Goal: Task Accomplishment & Management: Manage account settings

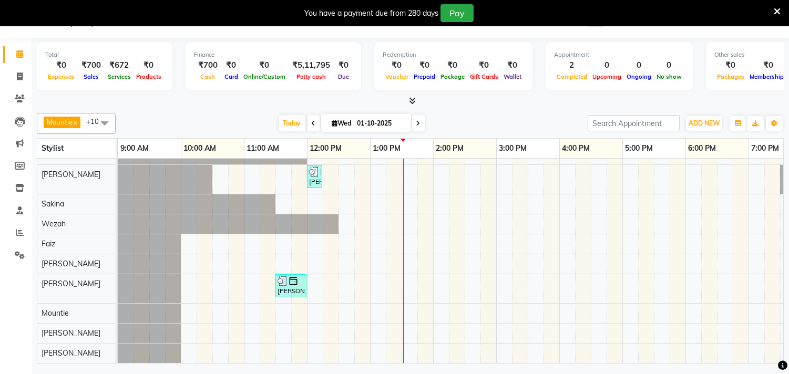
click at [418, 125] on span at bounding box center [418, 123] width 13 height 16
type input "02-10-2025"
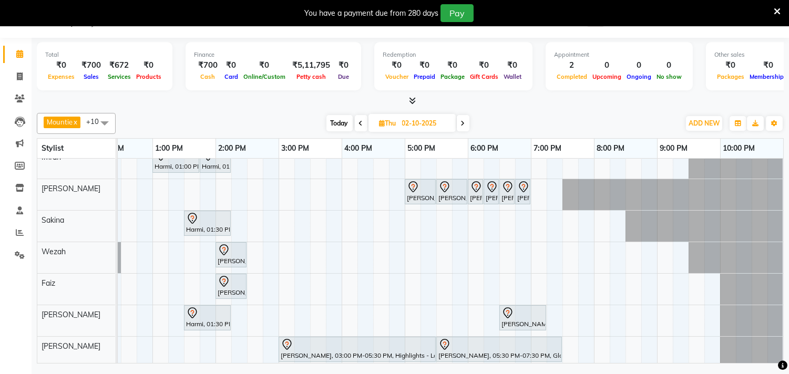
scroll to position [0, 180]
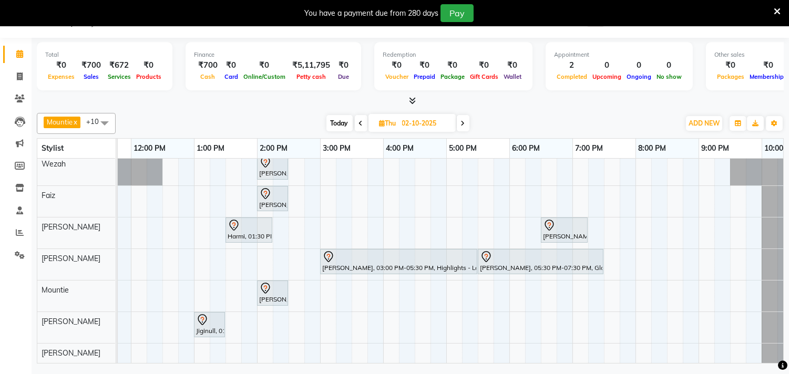
click at [421, 130] on input "02-10-2025" at bounding box center [425, 124] width 53 height 16
select select "10"
select select "2025"
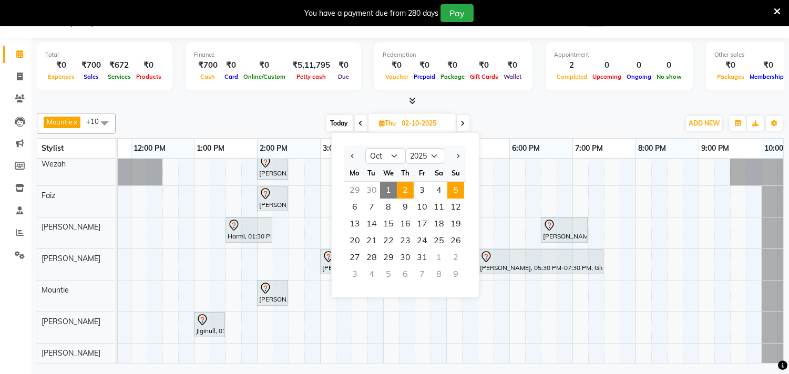
click at [454, 188] on span "5" at bounding box center [455, 190] width 17 height 17
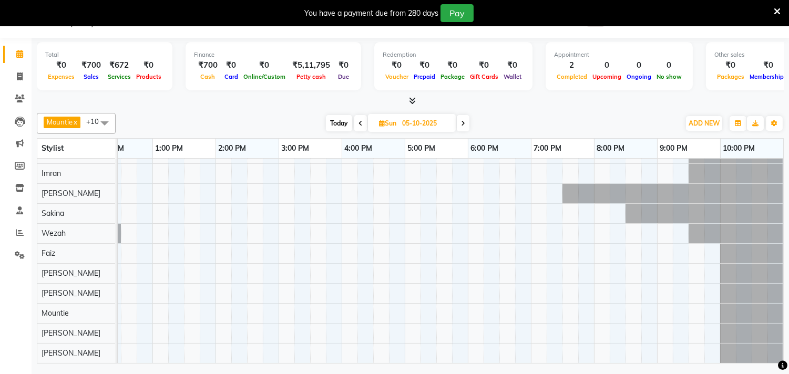
scroll to position [0, 0]
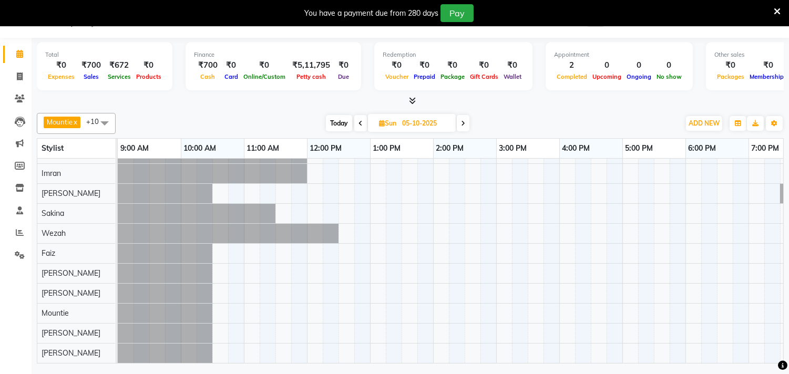
click at [334, 123] on span "Today" at bounding box center [339, 123] width 26 height 16
type input "01-10-2025"
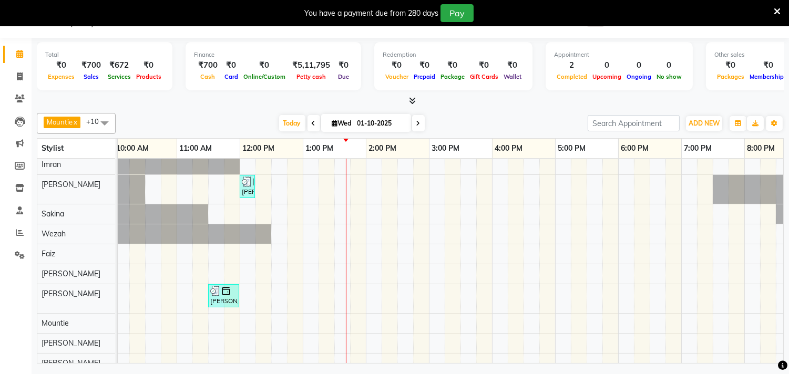
scroll to position [0, 73]
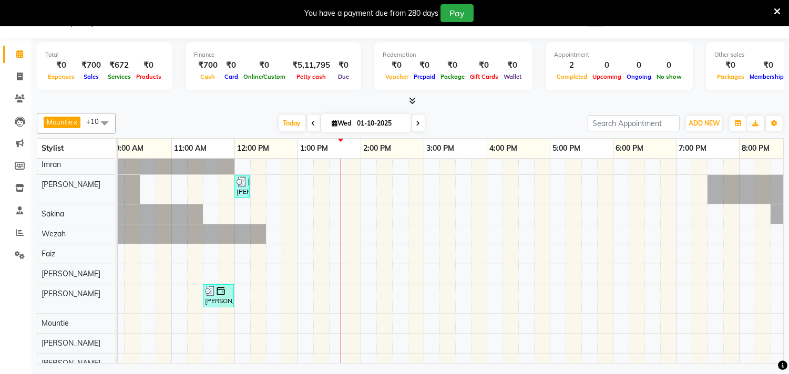
click at [622, 161] on div "[PERSON_NAME], TK01, 12:00 PM-12:15 PM, Woman Eyebrow [PERSON_NAME], TK01, 11:3…" at bounding box center [486, 254] width 883 height 238
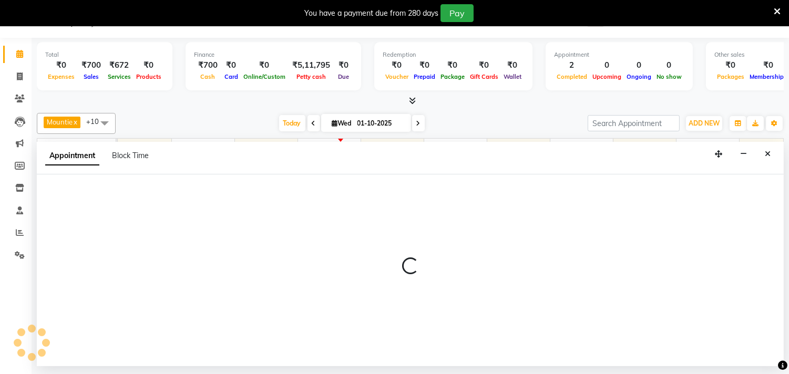
select select "35739"
select select "1080"
select select "tentative"
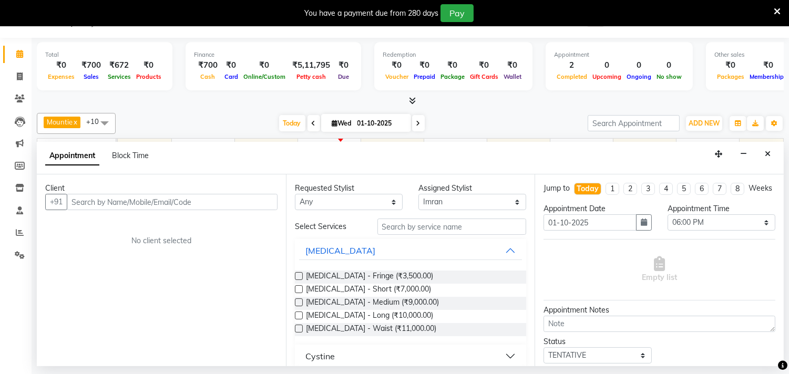
click at [101, 202] on input "text" at bounding box center [172, 202] width 211 height 16
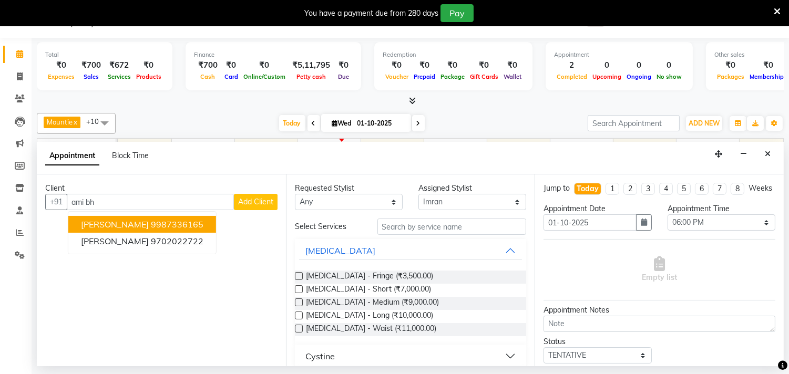
click at [151, 223] on ngb-highlight "9987336165" at bounding box center [177, 224] width 53 height 11
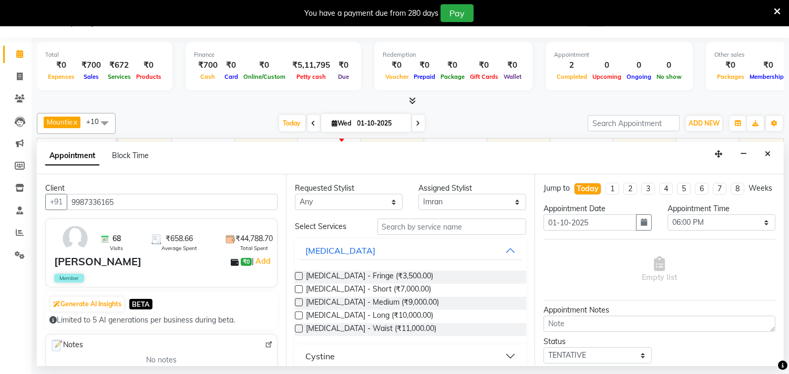
type input "9987336165"
click at [407, 228] on input "text" at bounding box center [451, 227] width 149 height 16
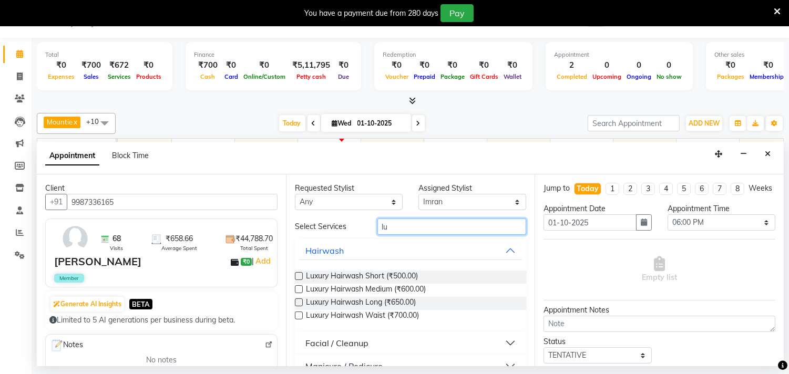
type input "lu"
click at [449, 292] on div "Luxury Hairwash Medium (₹600.00)" at bounding box center [411, 290] width 232 height 13
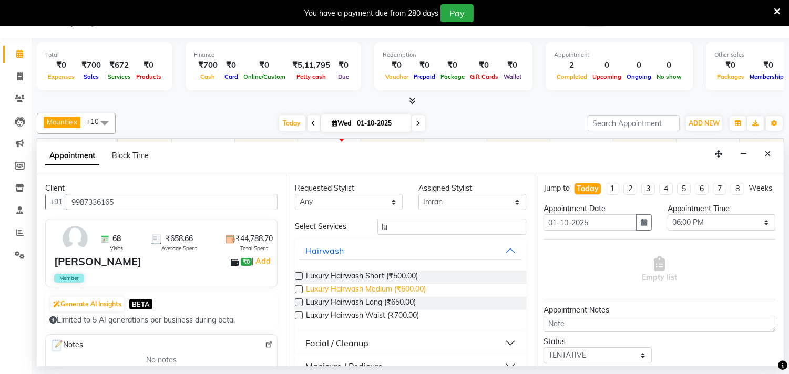
click at [402, 292] on span "Luxury Hairwash Medium (₹600.00)" at bounding box center [366, 290] width 120 height 13
checkbox input "false"
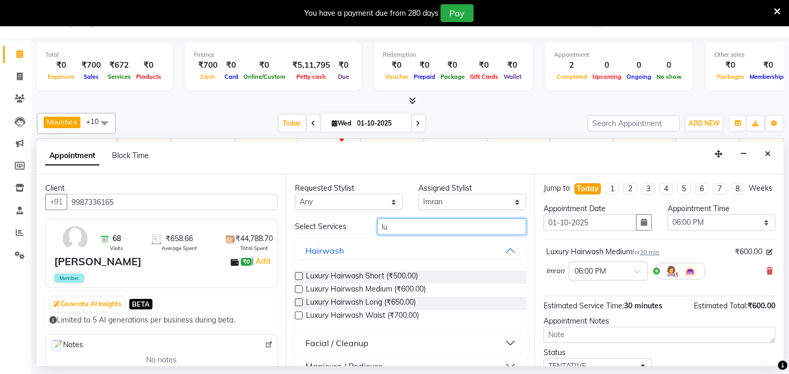
click at [405, 228] on input "lu" at bounding box center [451, 227] width 149 height 16
type input "l"
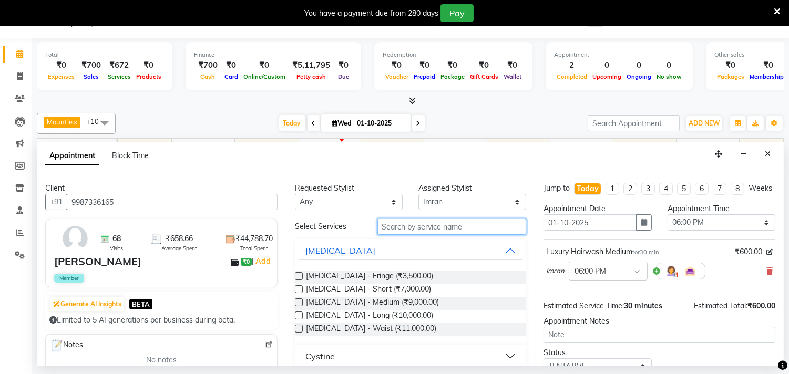
type input "r"
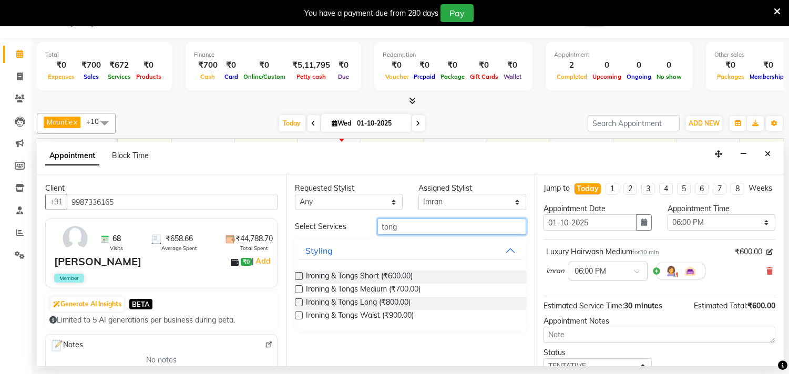
type input "tong"
click at [434, 292] on div "Ironing & Tongs Medium (₹700.00)" at bounding box center [411, 290] width 232 height 13
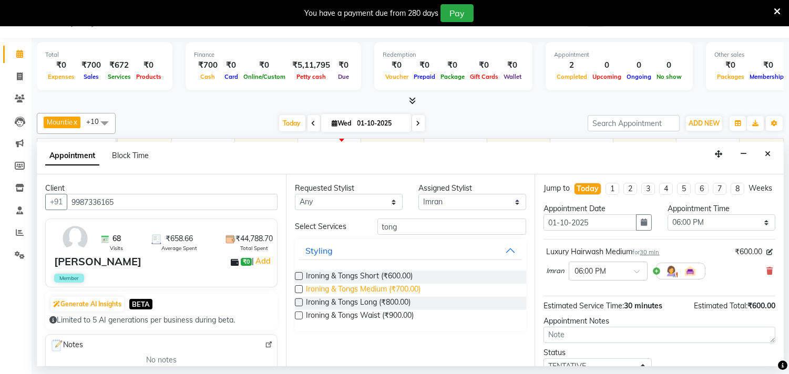
click at [408, 289] on span "Ironing & Tongs Medium (₹700.00)" at bounding box center [363, 290] width 115 height 13
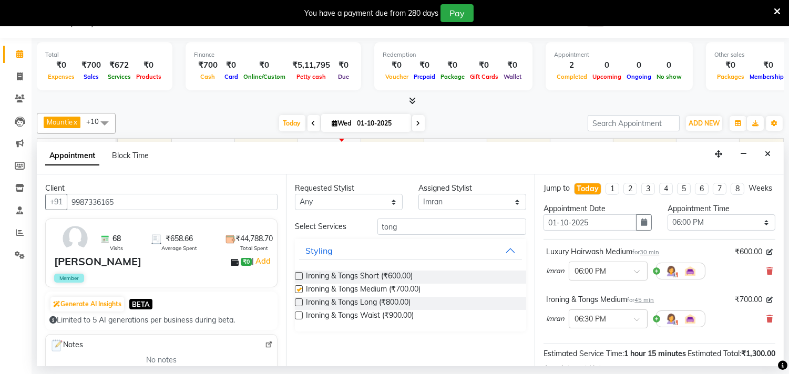
checkbox input "false"
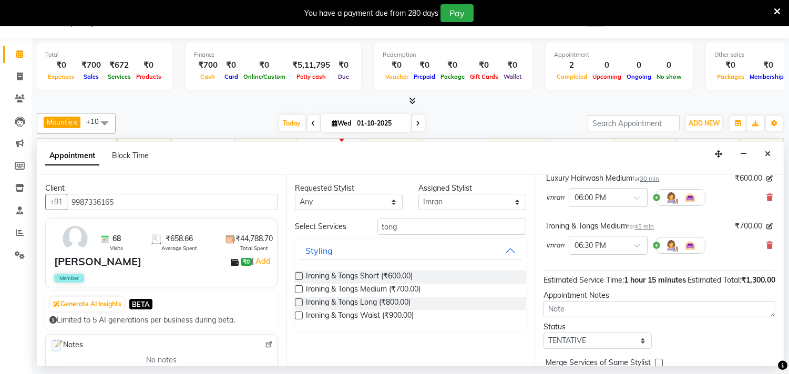
scroll to position [143, 0]
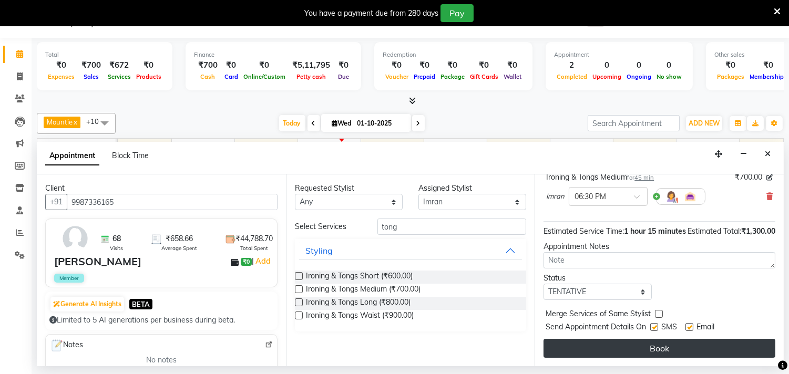
click at [586, 352] on button "Book" at bounding box center [659, 348] width 232 height 19
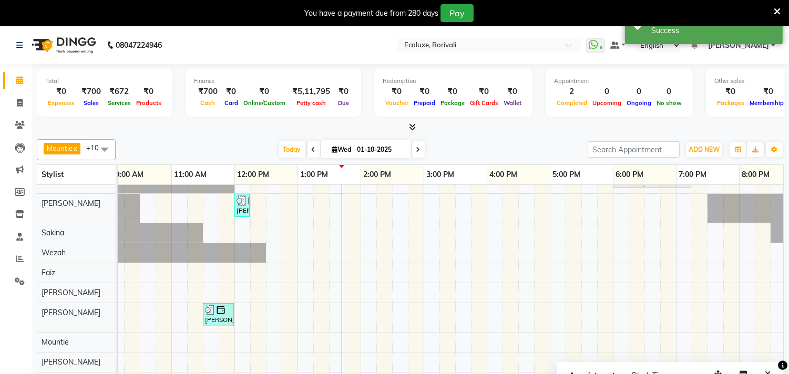
scroll to position [0, 0]
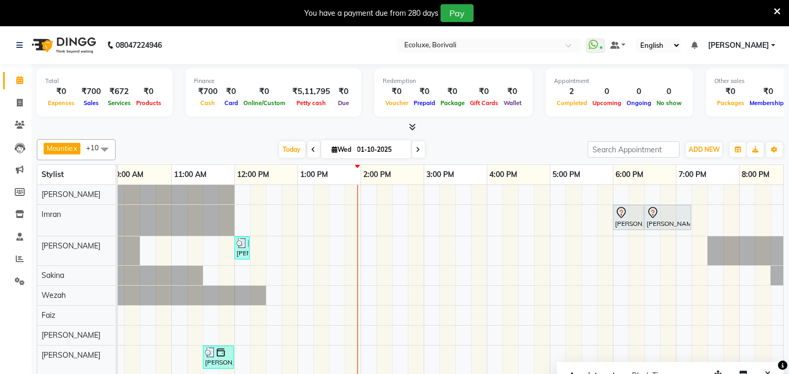
click at [405, 149] on span "[DATE]" at bounding box center [366, 149] width 90 height 18
click at [378, 151] on input "01-10-2025" at bounding box center [380, 150] width 53 height 16
select select "10"
select select "2025"
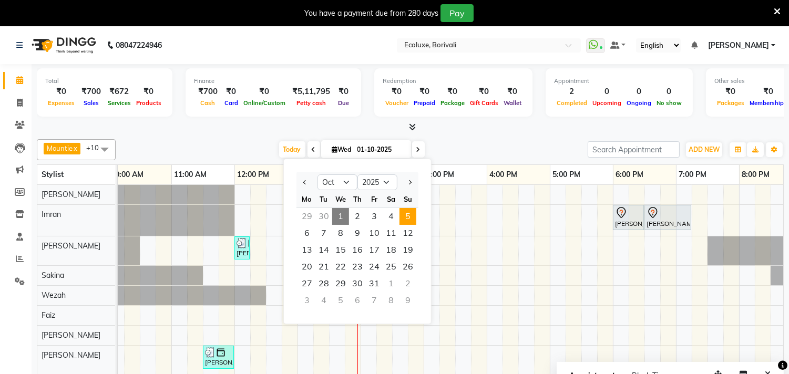
click at [410, 213] on span "5" at bounding box center [407, 216] width 17 height 17
type input "05-10-2025"
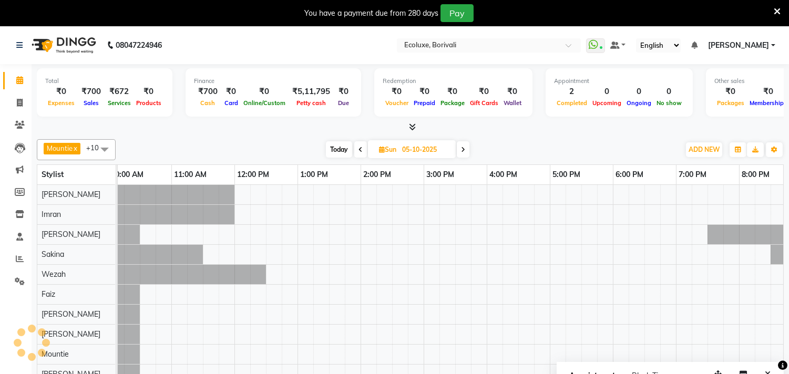
scroll to position [0, 218]
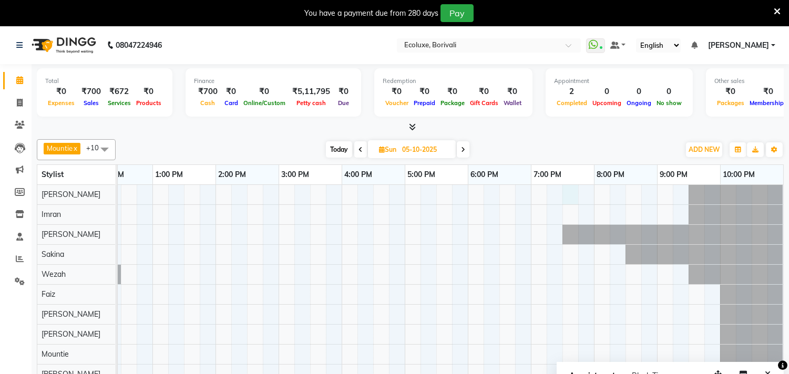
click at [566, 190] on div at bounding box center [341, 294] width 883 height 219
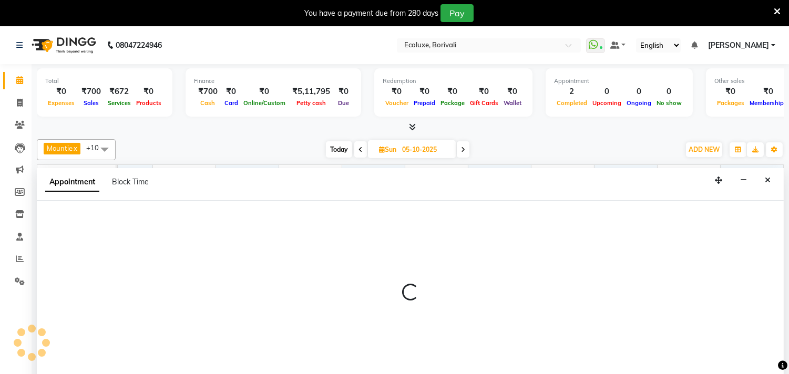
scroll to position [26, 0]
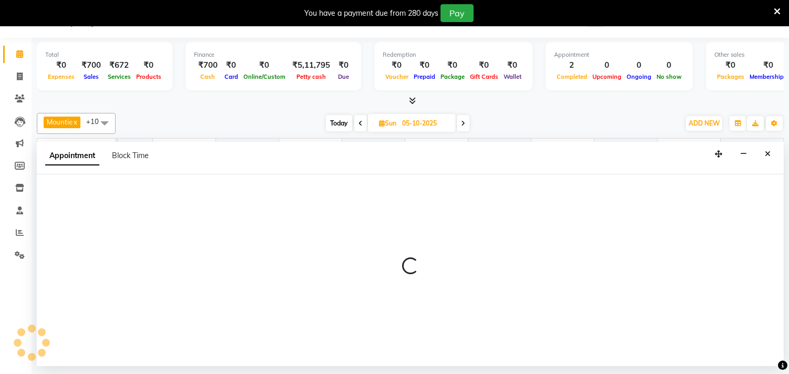
select select "35738"
select select "tentative"
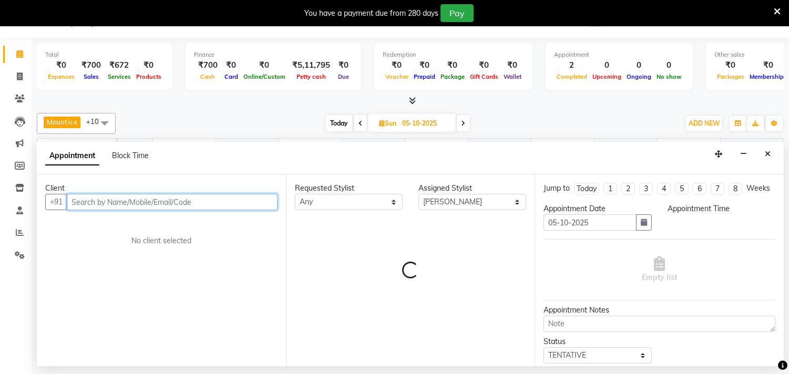
select select "1170"
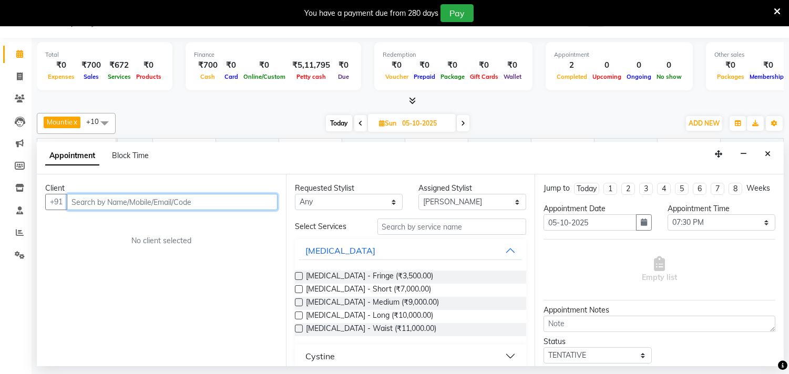
click at [103, 198] on input "text" at bounding box center [172, 202] width 211 height 16
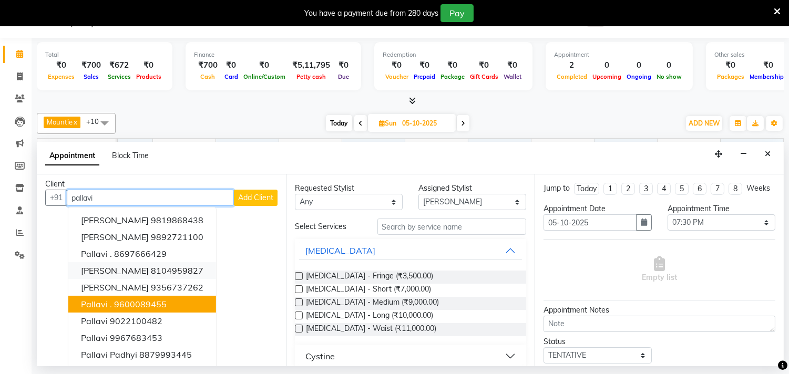
scroll to position [0, 0]
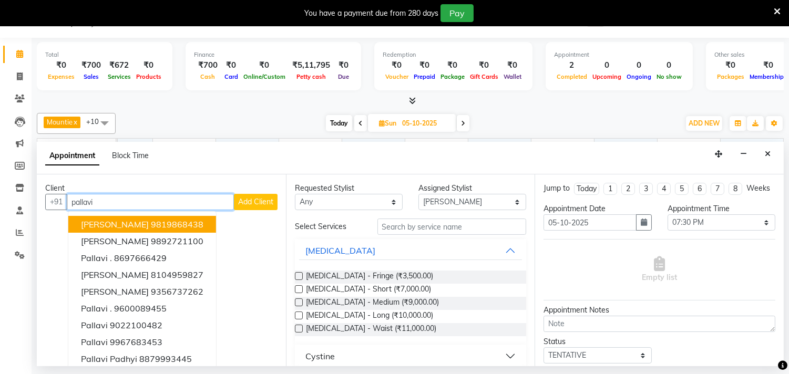
click at [129, 204] on input "pallavi" at bounding box center [150, 202] width 167 height 16
type input "p"
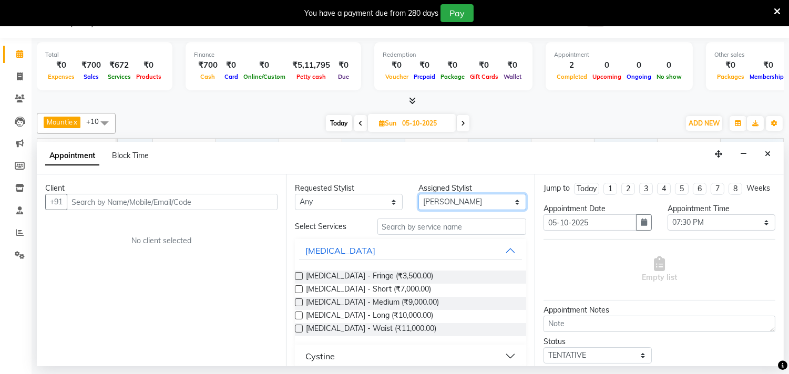
click at [505, 198] on select "Select [PERSON_NAME] [PERSON_NAME] Faiz [PERSON_NAME] [PERSON_NAME] [PERSON_NAM…" at bounding box center [472, 202] width 108 height 16
select select "35739"
click at [418, 194] on select "Select [PERSON_NAME] [PERSON_NAME] Faiz [PERSON_NAME] [PERSON_NAME] [PERSON_NAM…" at bounding box center [472, 202] width 108 height 16
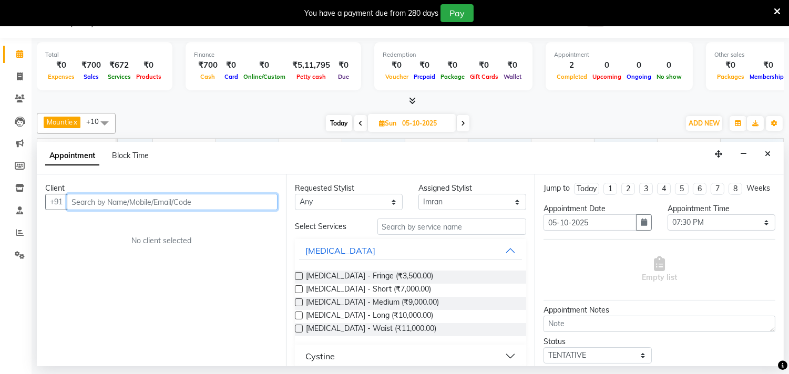
click at [182, 198] on input "text" at bounding box center [172, 202] width 211 height 16
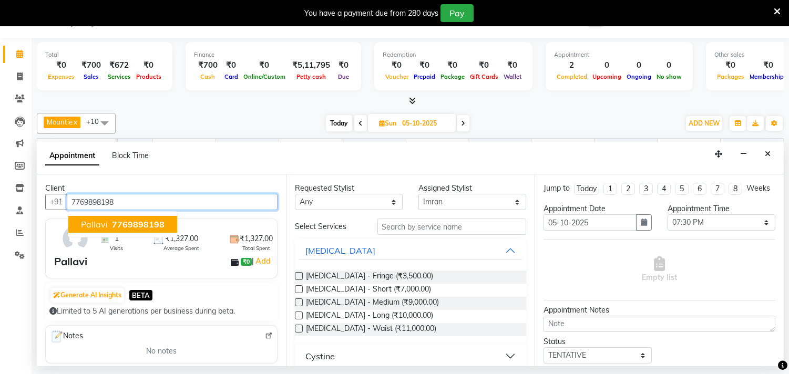
click at [113, 227] on span "7769898198" at bounding box center [138, 224] width 53 height 11
type input "7769898198"
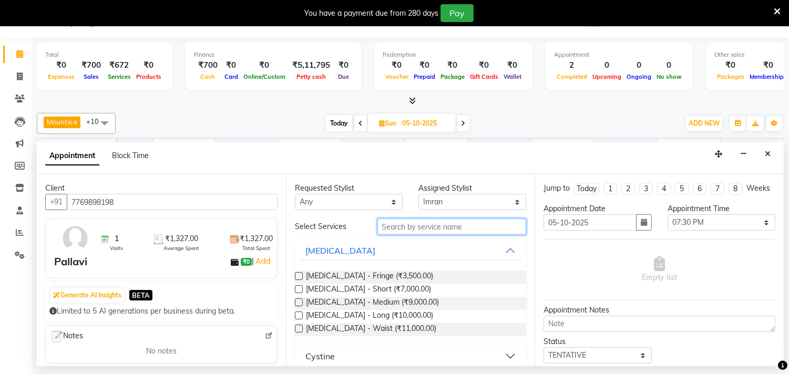
click at [429, 228] on input "text" at bounding box center [451, 227] width 149 height 16
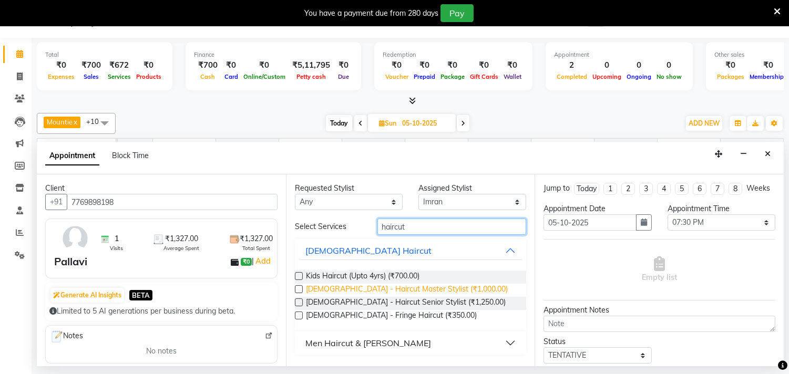
type input "haircut"
click at [443, 289] on span "[DEMOGRAPHIC_DATA] - Haircut Master Stylist (₹1,000.00)" at bounding box center [407, 290] width 202 height 13
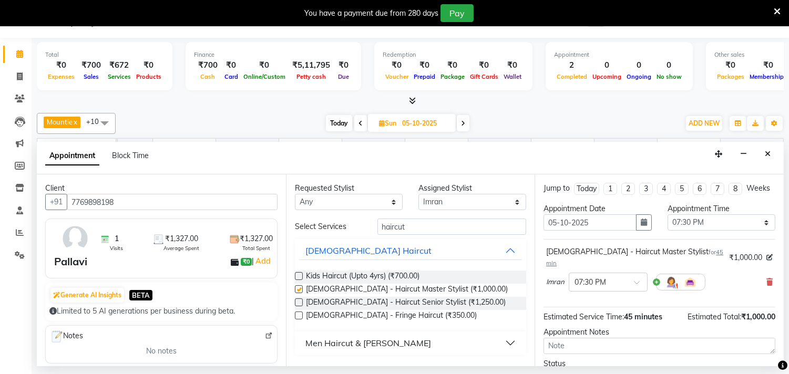
checkbox input "false"
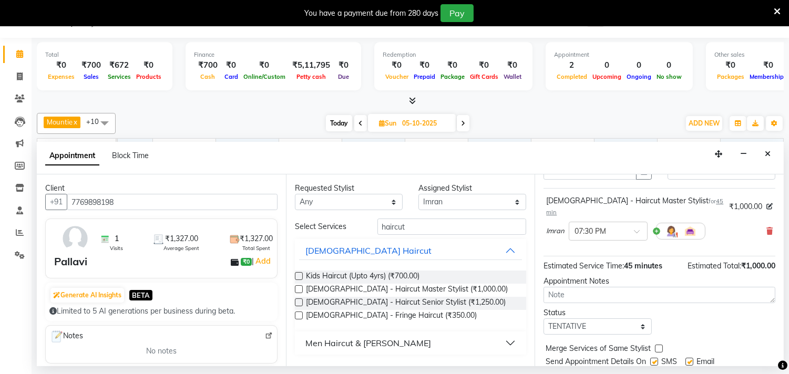
scroll to position [85, 0]
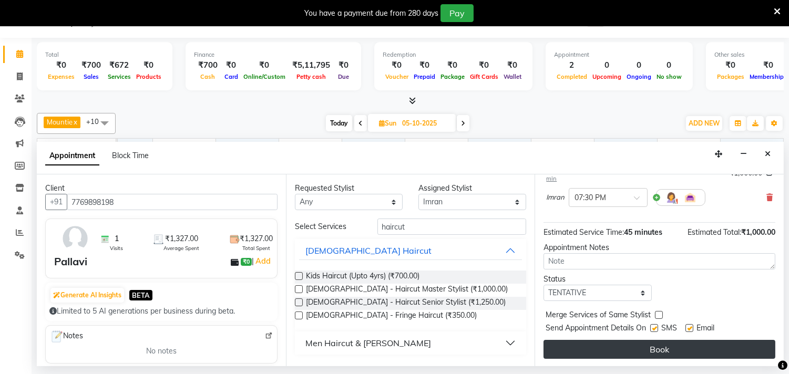
click at [608, 353] on button "Book" at bounding box center [659, 349] width 232 height 19
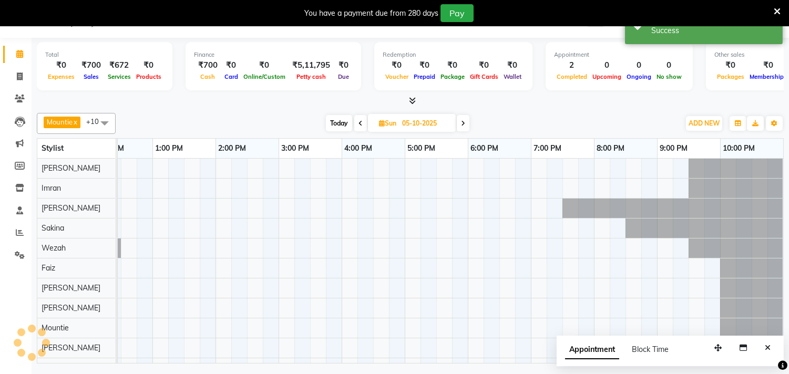
scroll to position [0, 0]
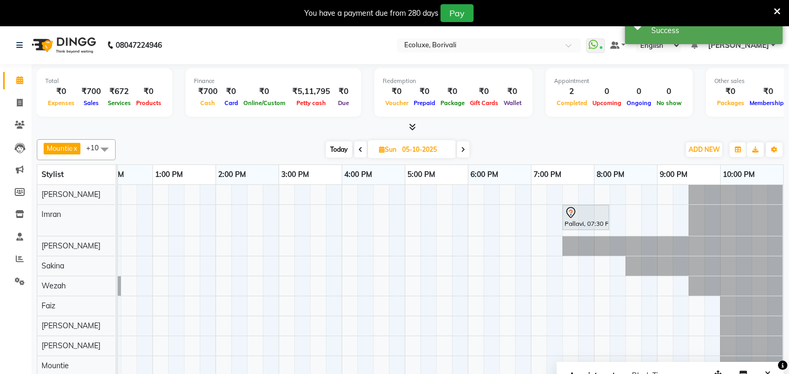
click at [342, 146] on span "Today" at bounding box center [339, 149] width 26 height 16
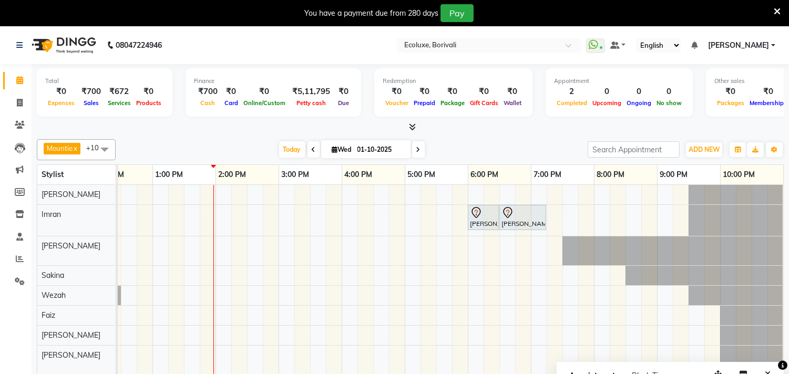
click at [416, 152] on icon at bounding box center [418, 150] width 4 height 6
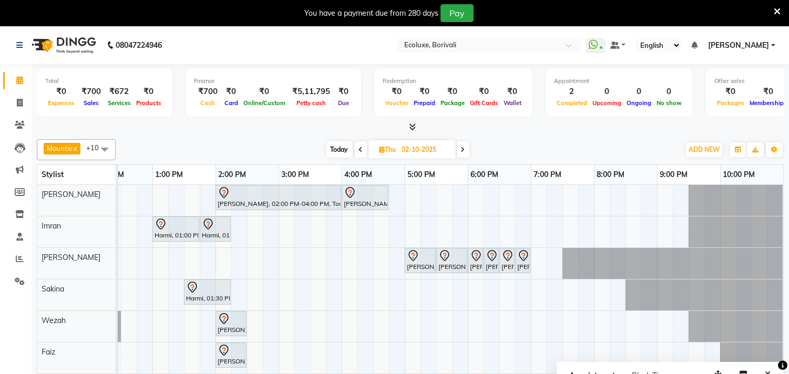
scroll to position [139, 218]
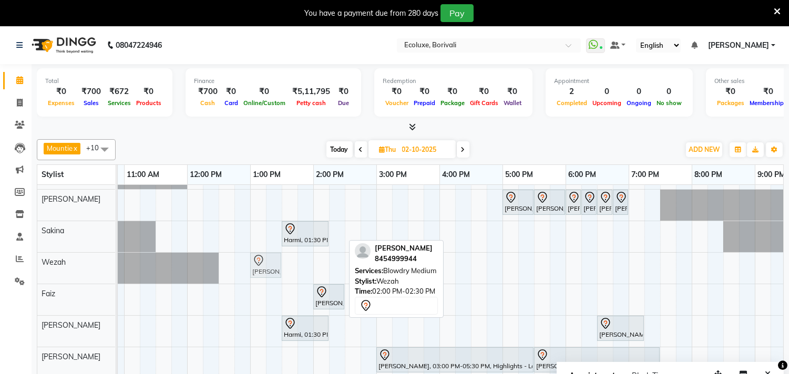
drag, startPoint x: 324, startPoint y: 265, endPoint x: 262, endPoint y: 262, distance: 62.6
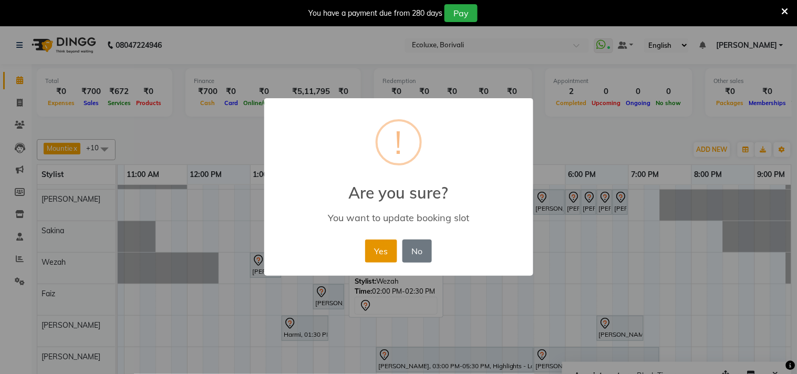
click at [383, 245] on button "Yes" at bounding box center [381, 251] width 32 height 23
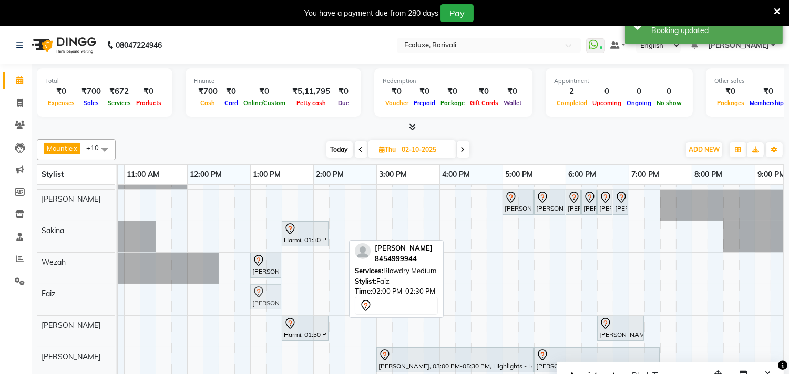
drag, startPoint x: 328, startPoint y: 298, endPoint x: 265, endPoint y: 301, distance: 63.7
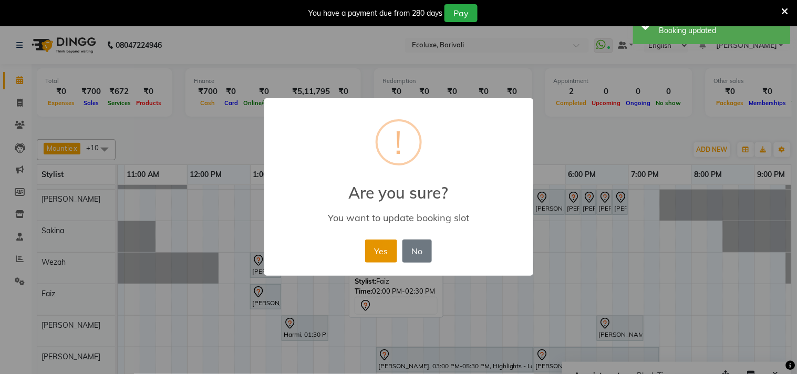
click at [372, 252] on button "Yes" at bounding box center [381, 251] width 32 height 23
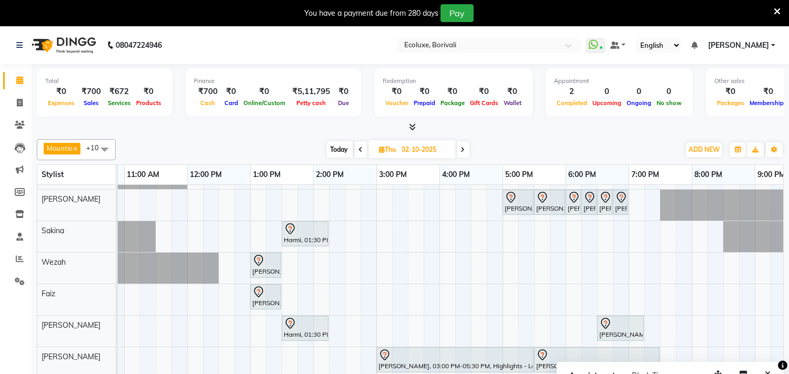
click at [335, 150] on span "Today" at bounding box center [339, 149] width 26 height 16
type input "01-10-2025"
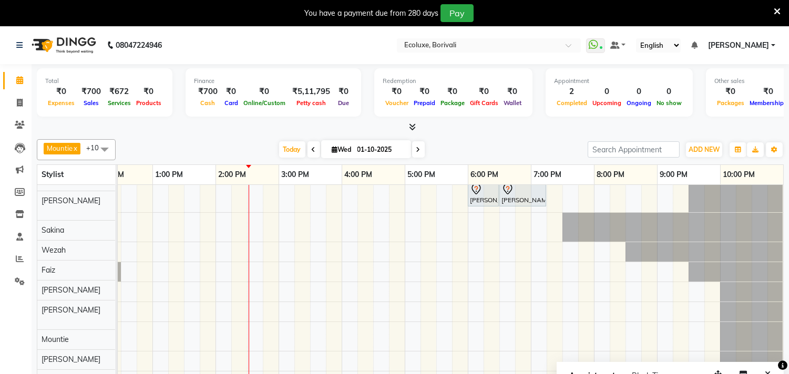
scroll to position [54, 0]
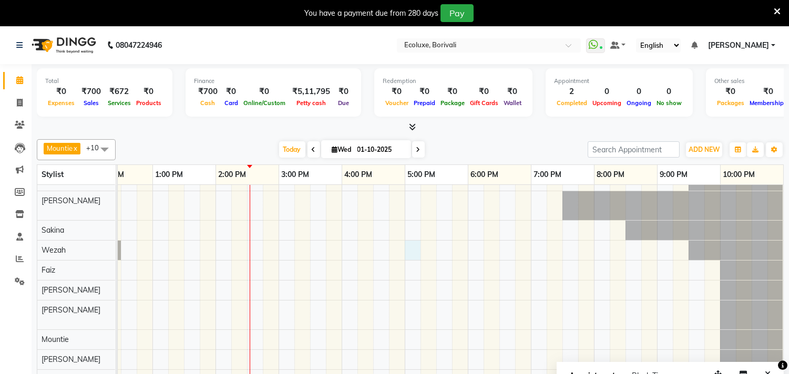
click at [409, 243] on div "[PERSON_NAME], TK02, 06:00 PM-06:30 PM, Luxury Hairwash Medium [PERSON_NAME], T…" at bounding box center [341, 265] width 883 height 250
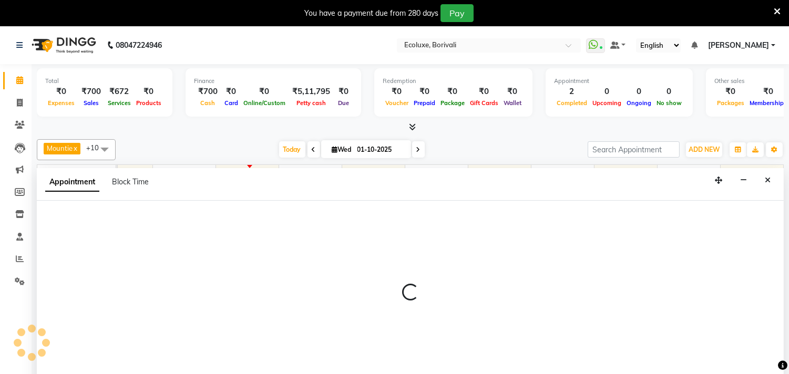
scroll to position [26, 0]
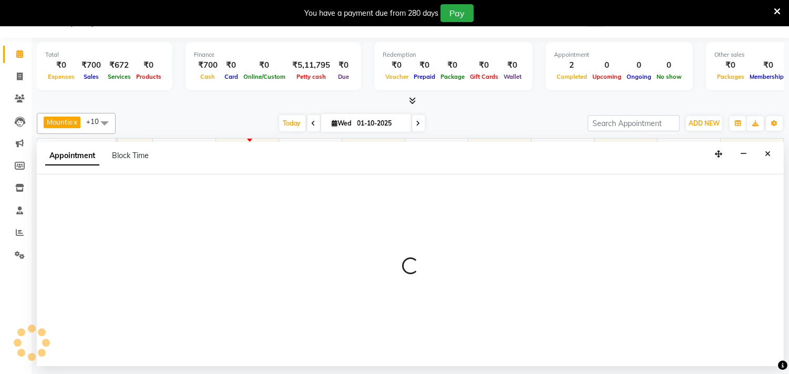
select select "37822"
select select "tentative"
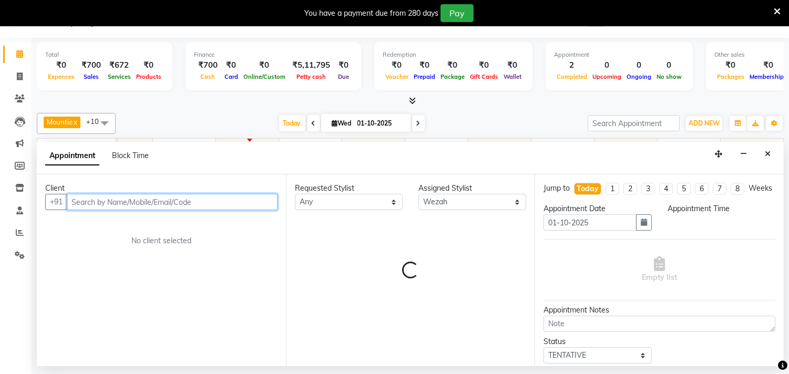
select select "1020"
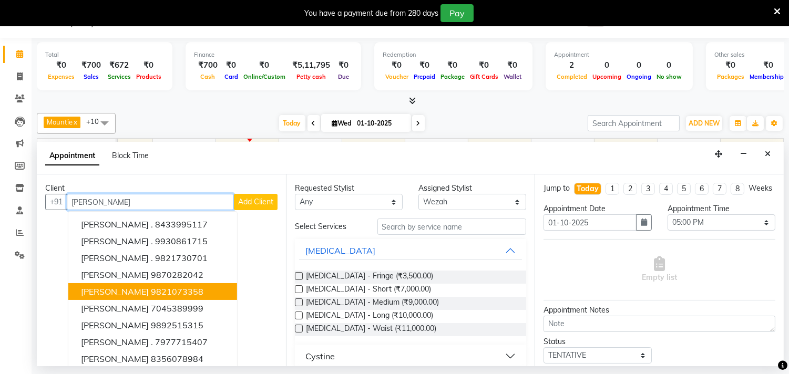
click at [166, 289] on ngb-highlight "9821073358" at bounding box center [177, 291] width 53 height 11
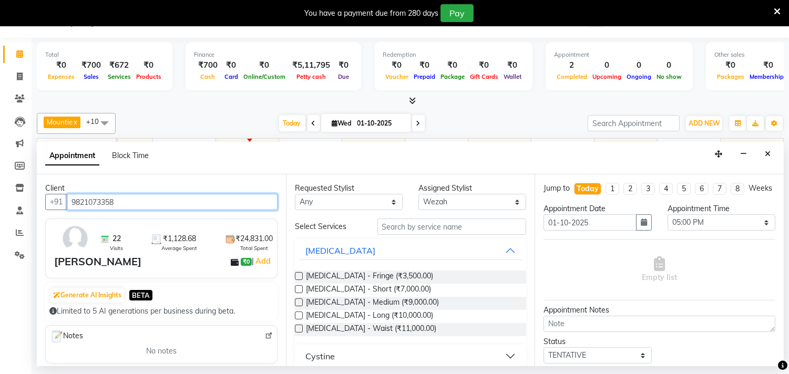
type input "9821073358"
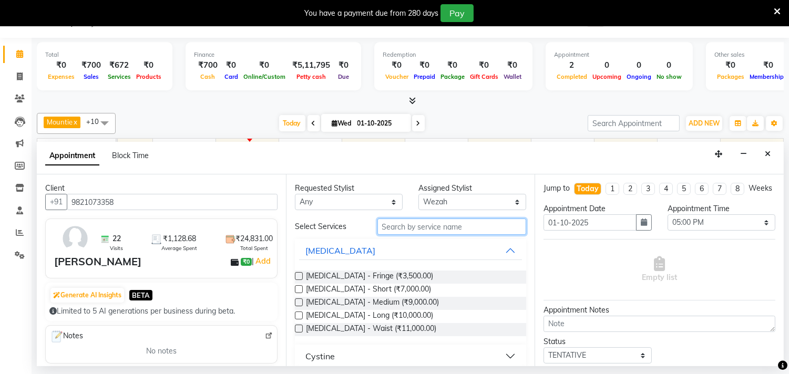
click at [441, 228] on input "text" at bounding box center [451, 227] width 149 height 16
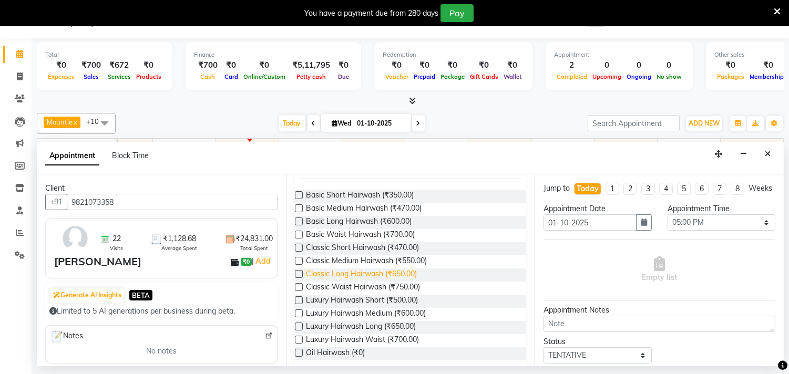
scroll to position [91, 0]
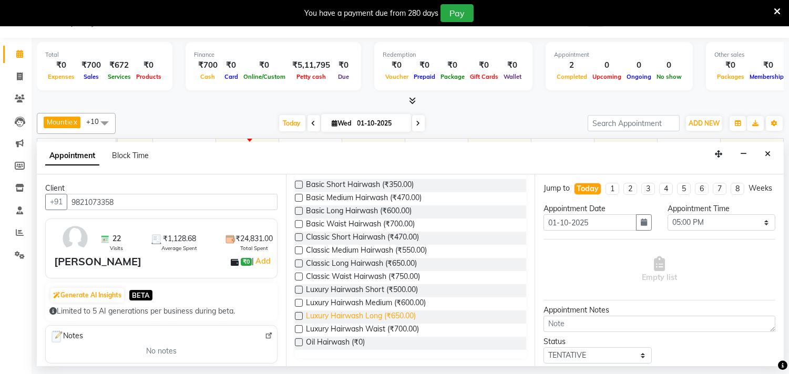
type input "hairwash"
click at [405, 311] on span "Luxury Hairwash Long (₹650.00)" at bounding box center [361, 317] width 110 height 13
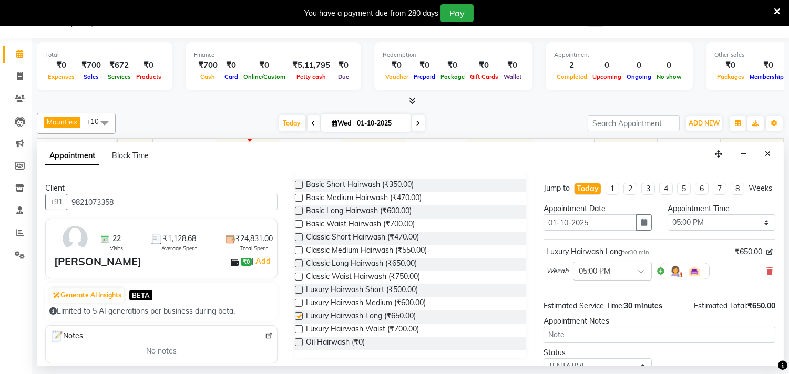
checkbox input "false"
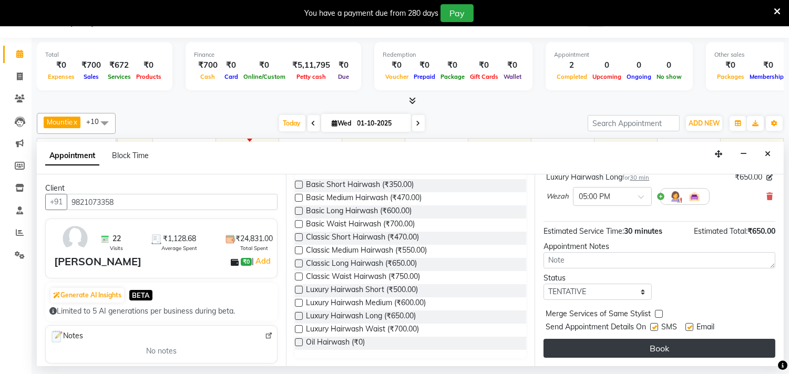
scroll to position [85, 0]
click at [684, 343] on button "Book" at bounding box center [659, 348] width 232 height 19
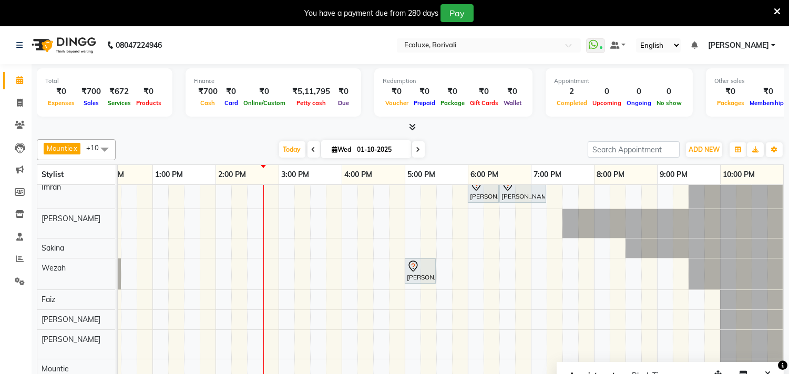
scroll to position [0, 0]
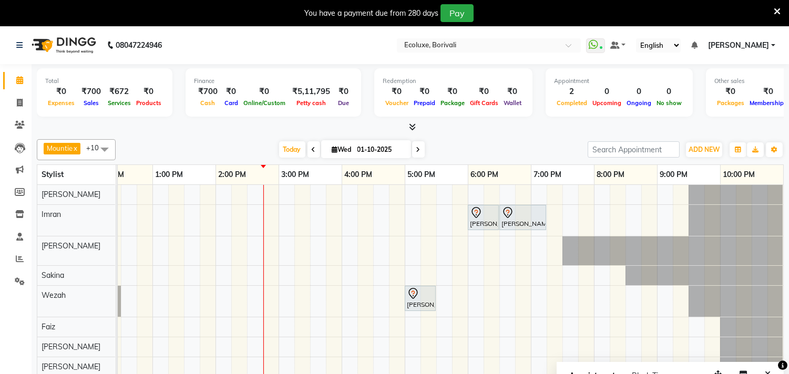
click at [416, 150] on icon at bounding box center [418, 150] width 4 height 6
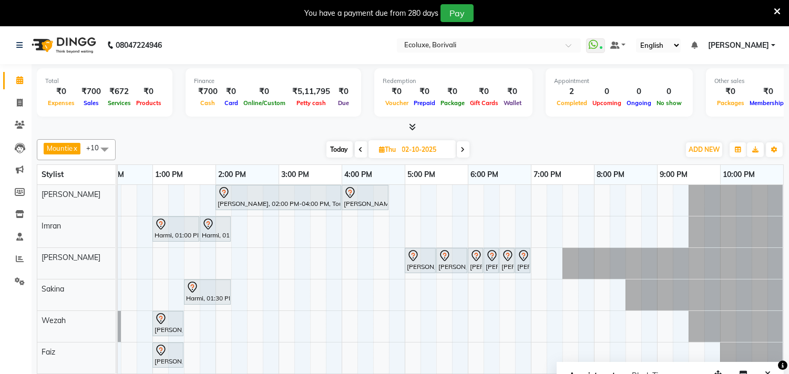
click at [463, 149] on icon at bounding box center [463, 150] width 4 height 6
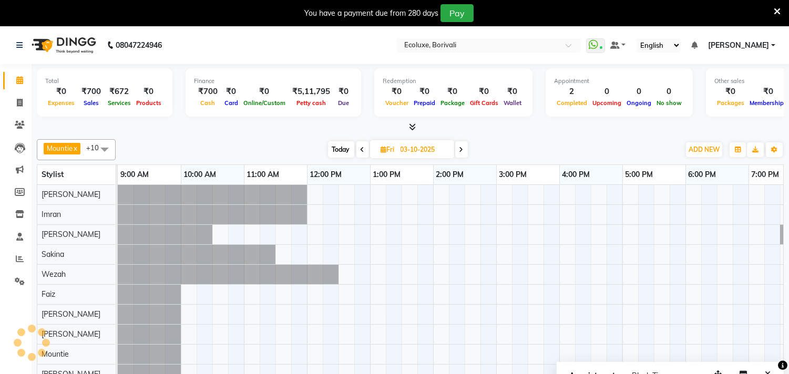
scroll to position [0, 218]
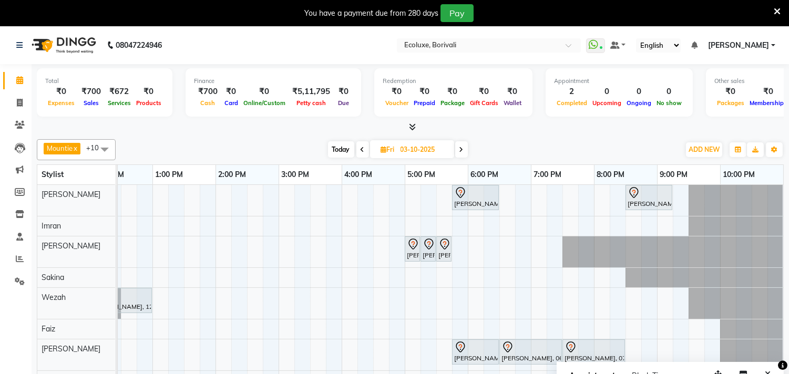
click at [463, 148] on icon at bounding box center [461, 150] width 4 height 6
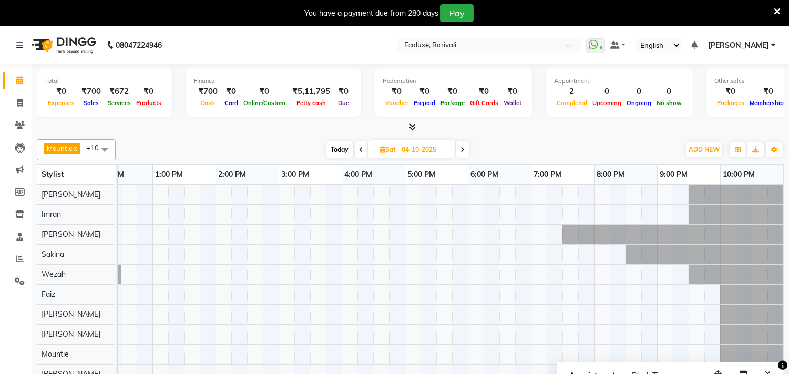
click at [466, 145] on span at bounding box center [462, 149] width 13 height 16
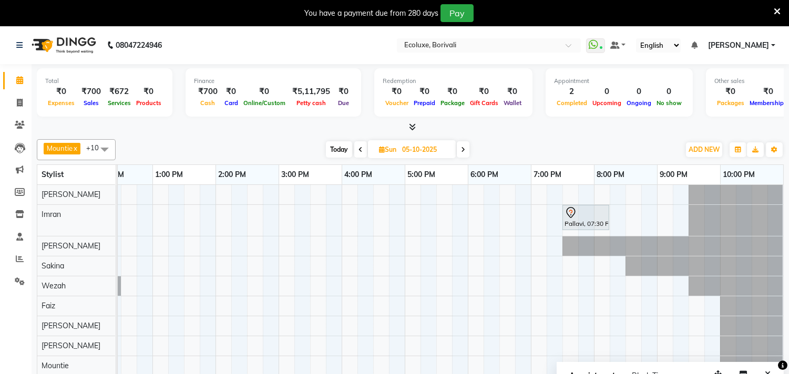
click at [466, 145] on span at bounding box center [463, 149] width 13 height 16
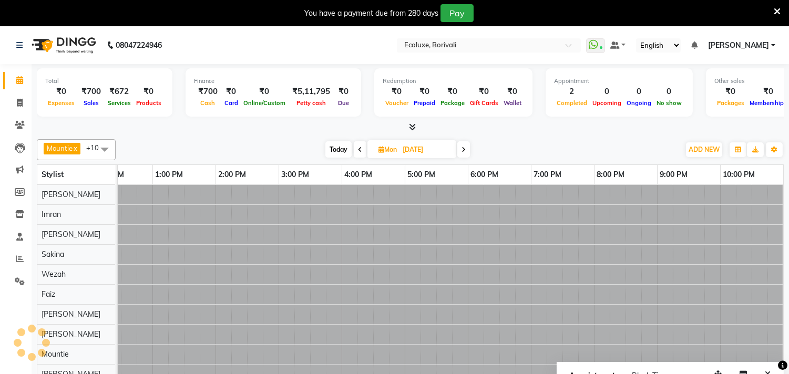
scroll to position [0, 0]
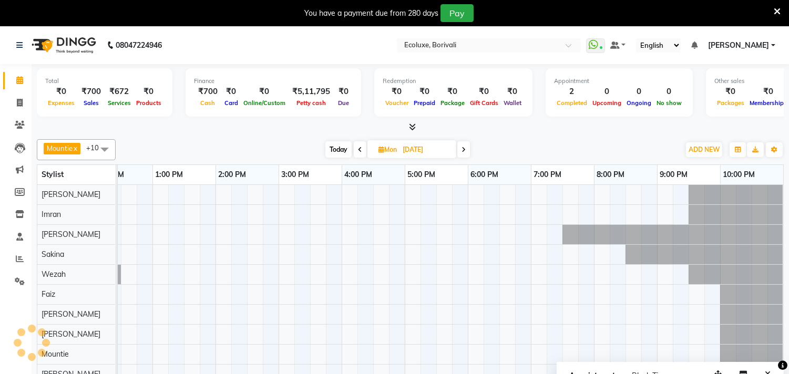
click at [465, 150] on icon at bounding box center [463, 150] width 4 height 6
click at [342, 146] on span "Today" at bounding box center [339, 149] width 26 height 16
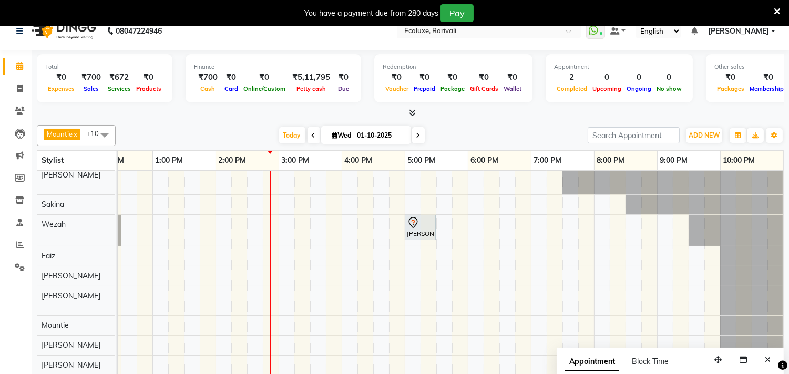
scroll to position [26, 0]
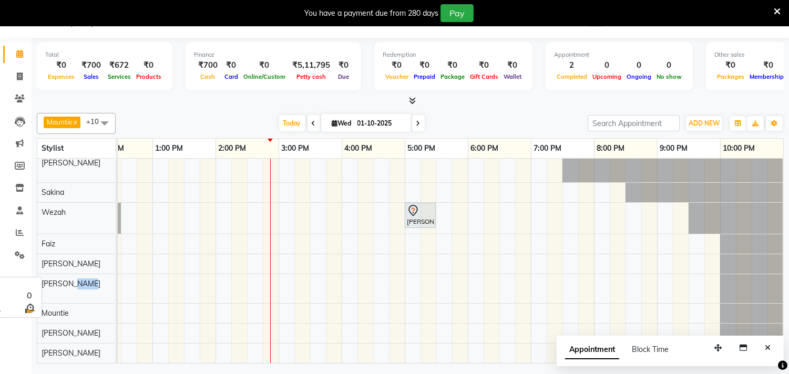
drag, startPoint x: 67, startPoint y: 279, endPoint x: 86, endPoint y: 275, distance: 18.7
click at [86, 279] on span "[PERSON_NAME]" at bounding box center [71, 283] width 59 height 9
click at [151, 124] on div "[DATE] [DATE]" at bounding box center [351, 124] width 461 height 16
click at [777, 9] on icon at bounding box center [777, 11] width 7 height 9
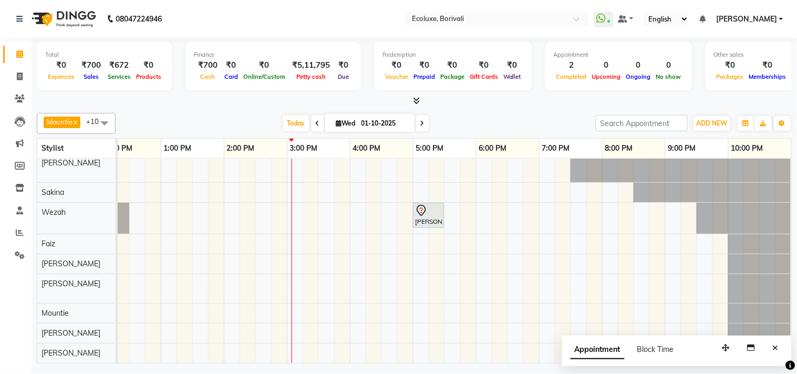
scroll to position [66, 209]
click at [778, 348] on icon "Close" at bounding box center [776, 347] width 6 height 7
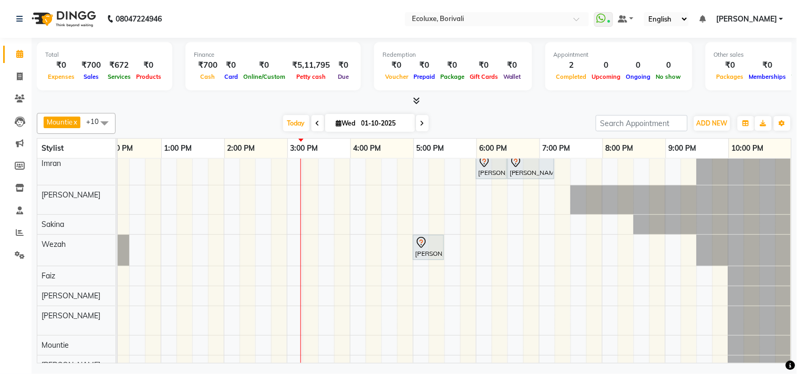
scroll to position [7, 0]
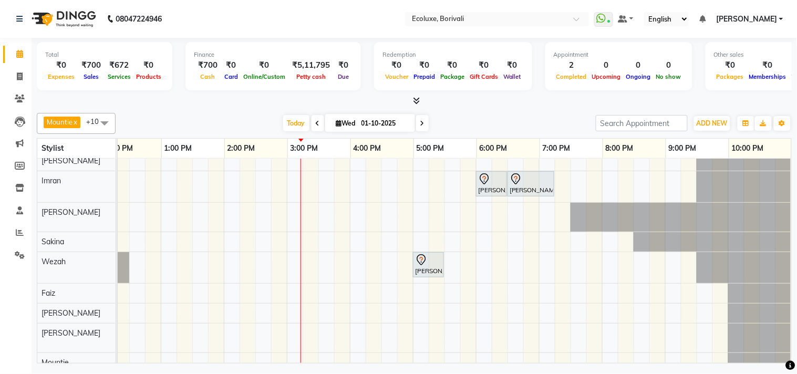
click at [422, 127] on span at bounding box center [422, 123] width 13 height 16
type input "02-10-2025"
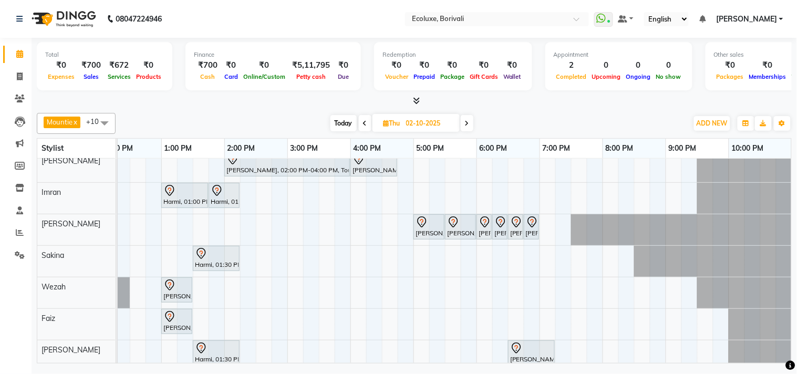
scroll to position [0, 0]
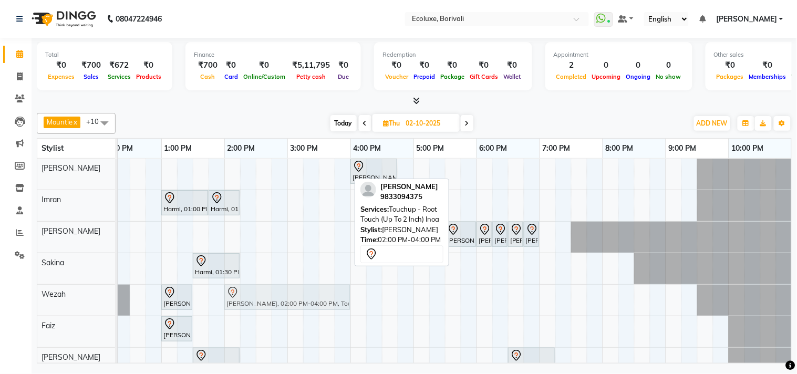
drag, startPoint x: 275, startPoint y: 167, endPoint x: 276, endPoint y: 293, distance: 126.1
click at [276, 293] on tbody "[PERSON_NAME], 02:00 PM-04:00 PM, Touchup - Root Touch (Up To 2 Inch) [PERSON_N…" at bounding box center [350, 326] width 883 height 335
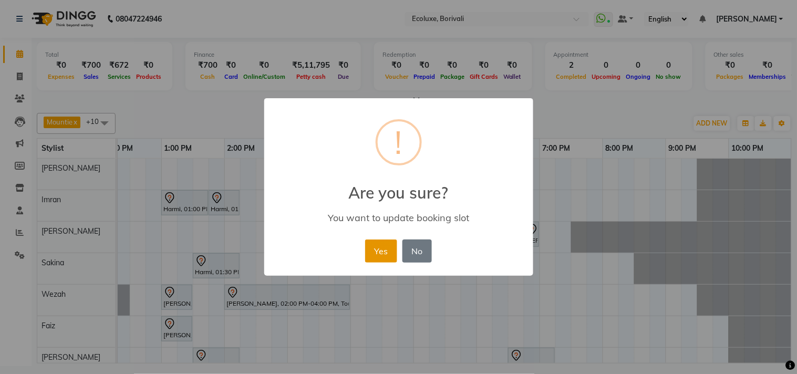
click at [374, 248] on button "Yes" at bounding box center [381, 251] width 32 height 23
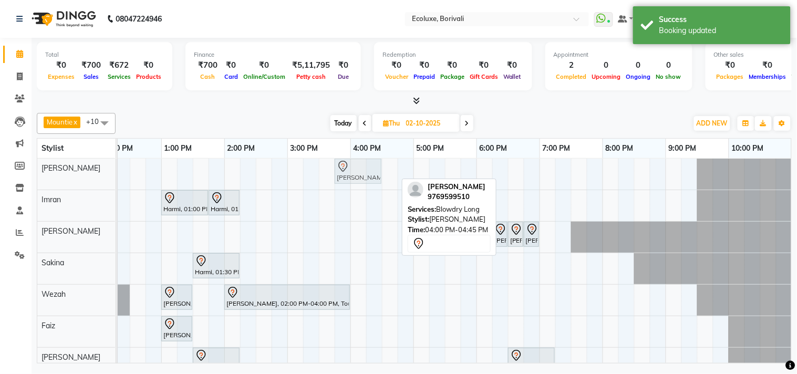
drag, startPoint x: 384, startPoint y: 170, endPoint x: 366, endPoint y: 174, distance: 18.8
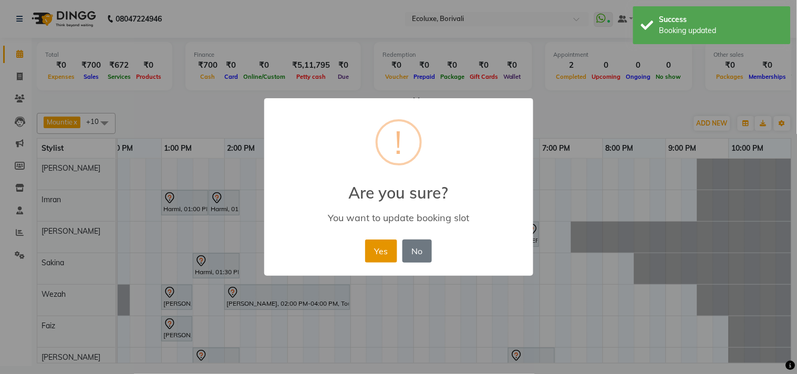
click at [389, 256] on button "Yes" at bounding box center [381, 251] width 32 height 23
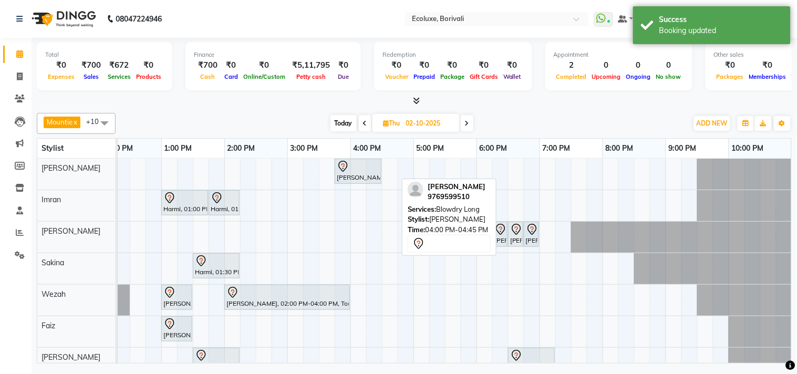
click at [255, 103] on div at bounding box center [414, 101] width 755 height 11
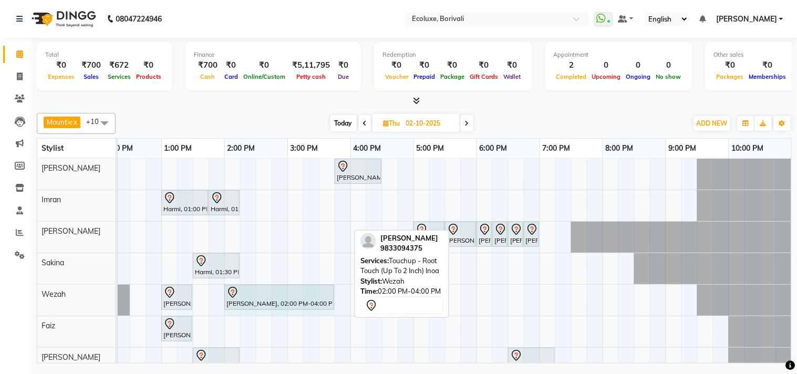
drag, startPoint x: 349, startPoint y: 295, endPoint x: 327, endPoint y: 293, distance: 21.7
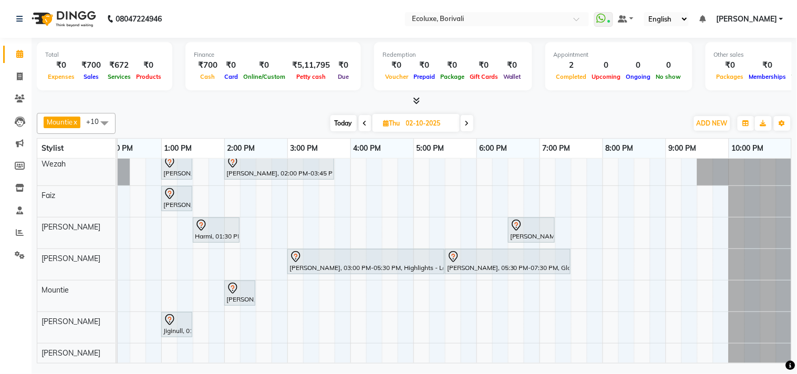
scroll to position [81, 0]
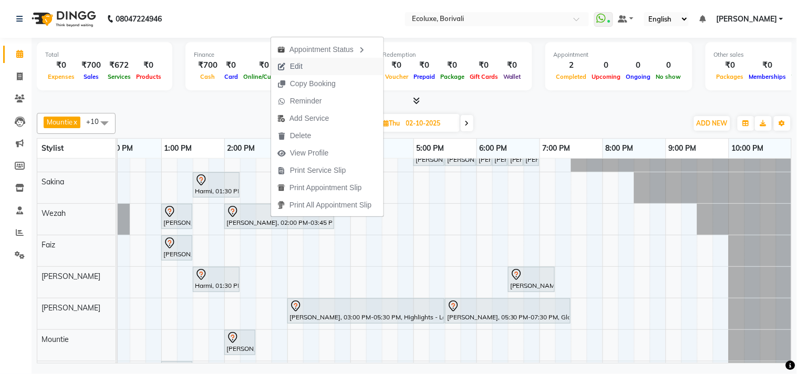
click at [291, 66] on span "Edit" at bounding box center [296, 66] width 13 height 11
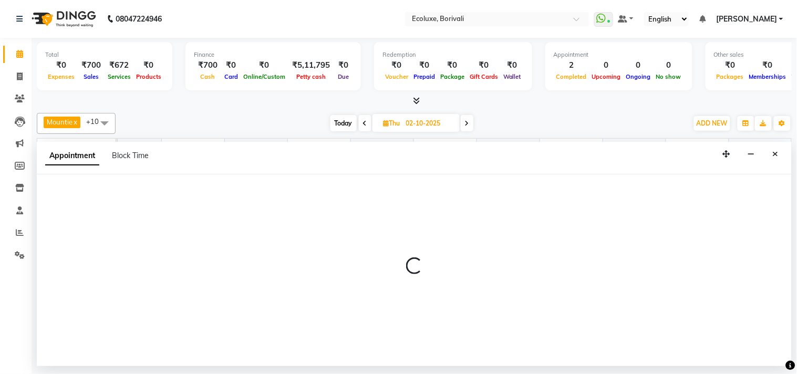
select select "tentative"
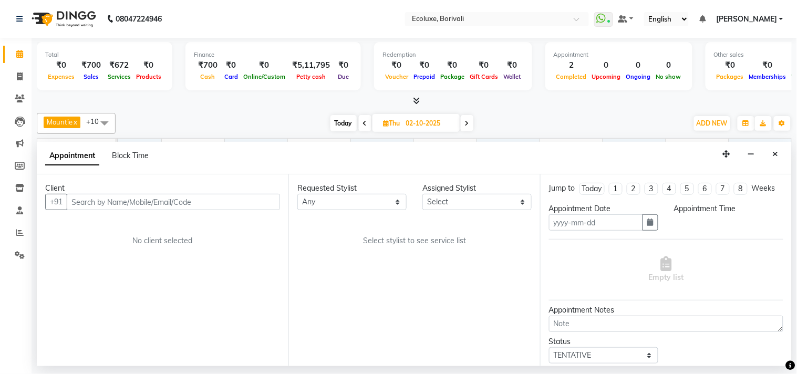
type input "02-10-2025"
select select "37822"
select select "840"
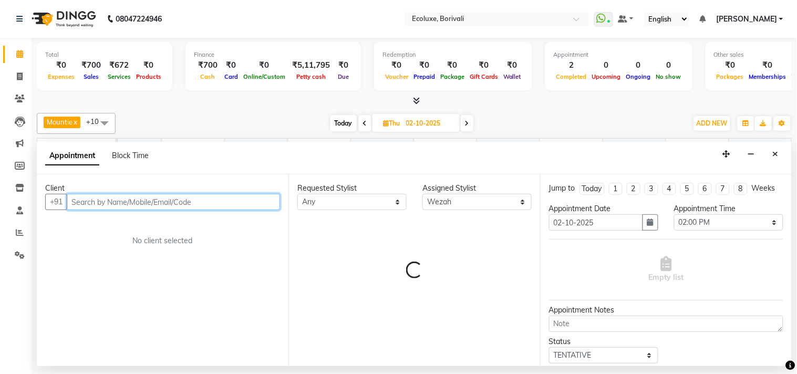
select select "2487"
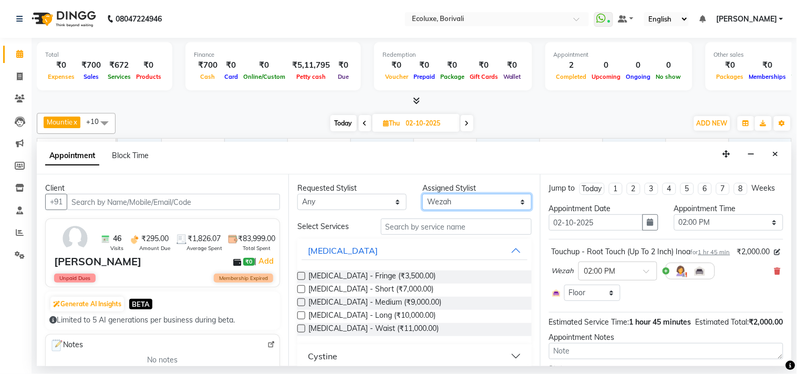
click at [435, 198] on select "Select [PERSON_NAME] [PERSON_NAME] Faiz [PERSON_NAME] [PERSON_NAME] [PERSON_NAM…" at bounding box center [477, 202] width 109 height 16
select select "90619"
click at [423, 194] on select "Select [PERSON_NAME] [PERSON_NAME] Faiz [PERSON_NAME] [PERSON_NAME] [PERSON_NAM…" at bounding box center [477, 202] width 109 height 16
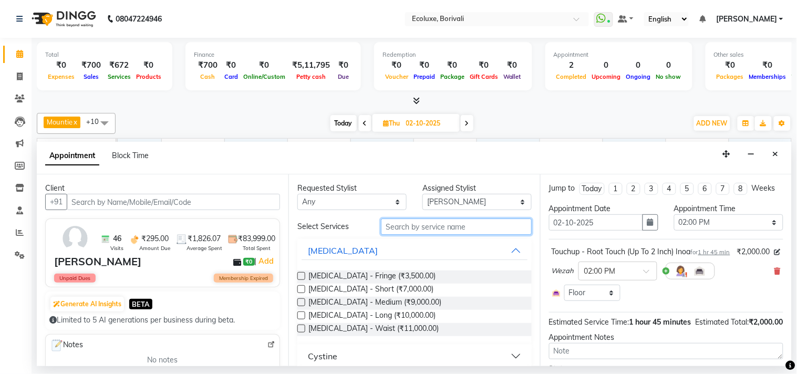
click at [416, 225] on input "text" at bounding box center [456, 227] width 151 height 16
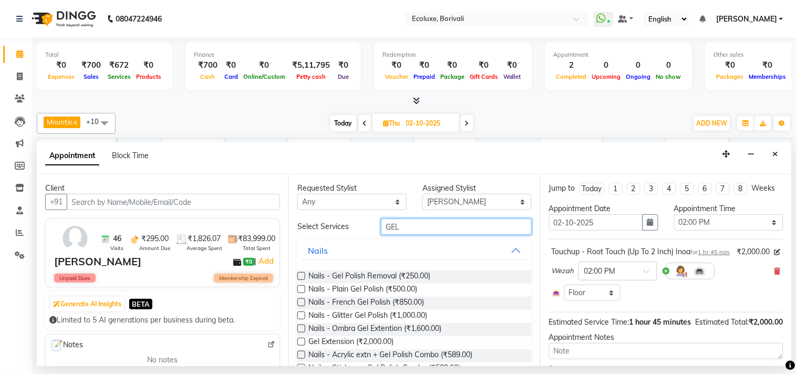
type input "GEL"
click at [303, 285] on label at bounding box center [301, 289] width 8 height 8
click at [303, 287] on input "checkbox" at bounding box center [300, 290] width 7 height 7
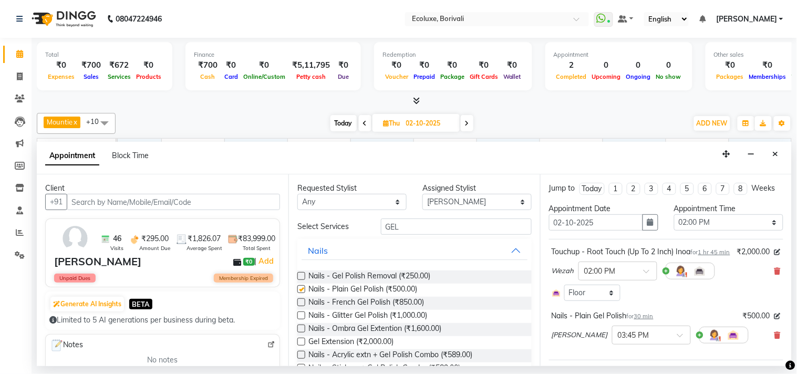
checkbox input "false"
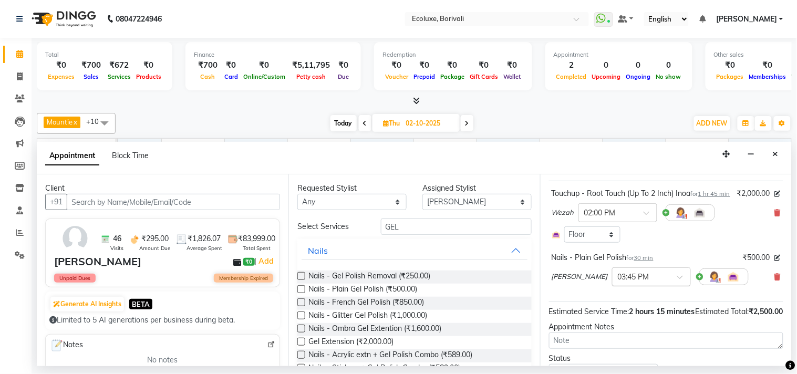
click at [619, 282] on input "text" at bounding box center [641, 276] width 46 height 11
click at [617, 325] on div "02:30 PM" at bounding box center [652, 315] width 78 height 19
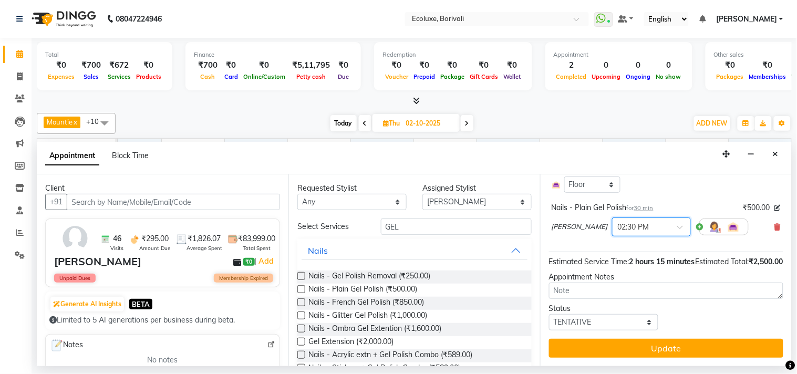
scroll to position [140, 0]
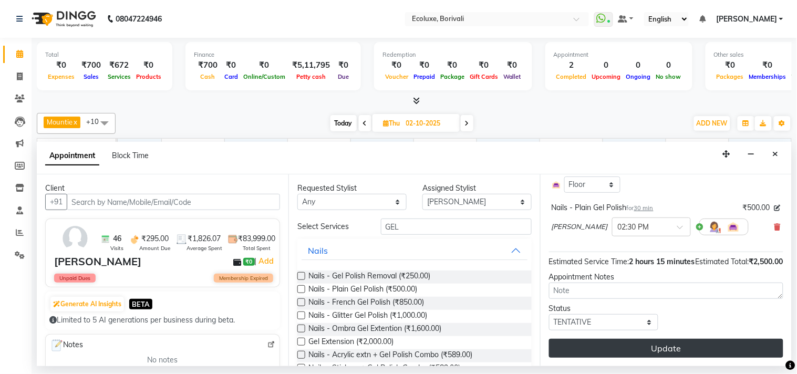
click at [679, 351] on button "Update" at bounding box center [666, 348] width 234 height 19
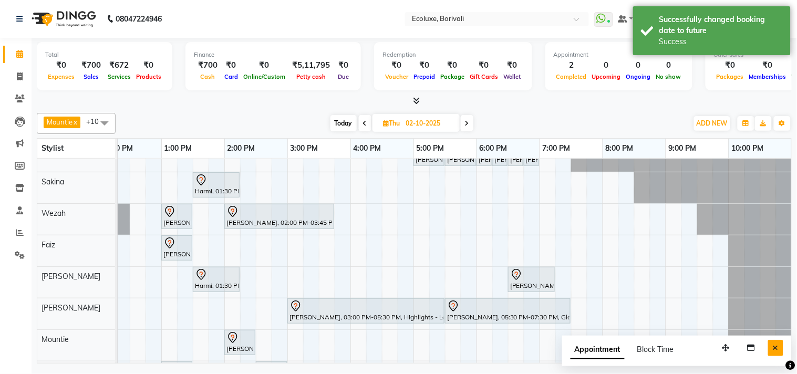
click at [774, 344] on button "Close" at bounding box center [775, 348] width 15 height 16
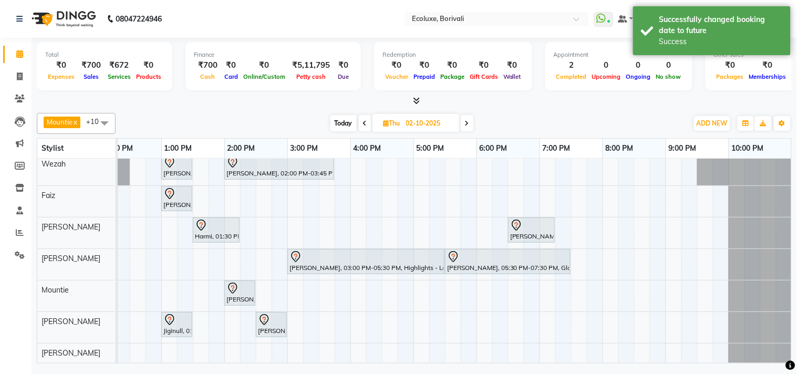
scroll to position [139, 0]
drag, startPoint x: 287, startPoint y: 313, endPoint x: 295, endPoint y: 313, distance: 7.9
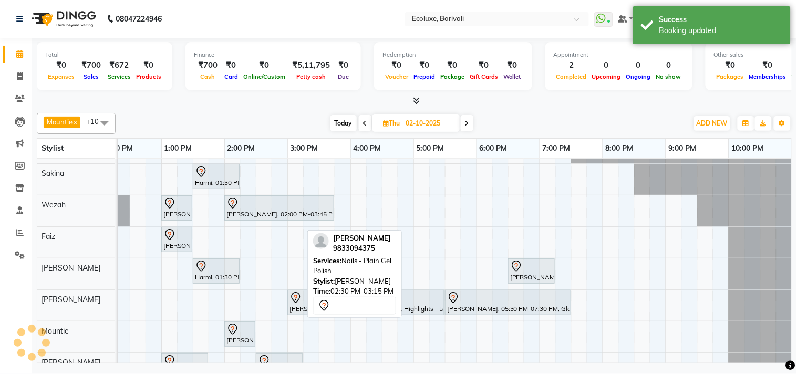
scroll to position [81, 0]
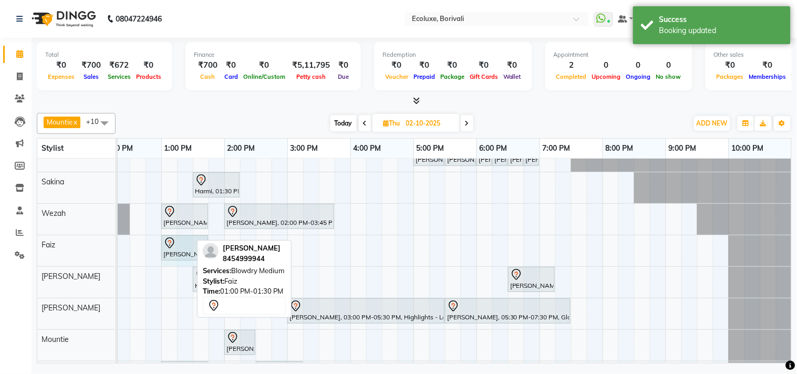
drag, startPoint x: 189, startPoint y: 246, endPoint x: 201, endPoint y: 248, distance: 11.7
click at [201, 248] on div "Mountie x [PERSON_NAME] x [PERSON_NAME] x [PERSON_NAME] x [PERSON_NAME] x [PERS…" at bounding box center [414, 236] width 755 height 255
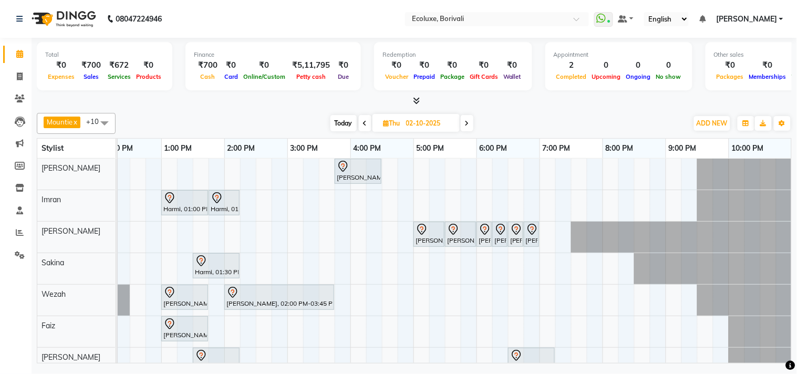
scroll to position [39, 209]
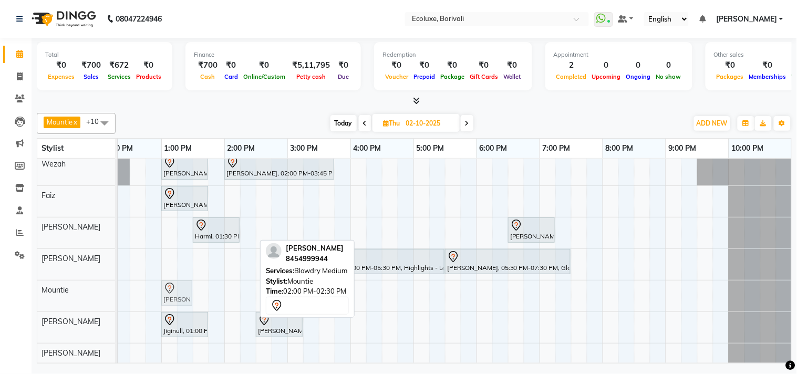
drag, startPoint x: 234, startPoint y: 285, endPoint x: 179, endPoint y: 294, distance: 56.4
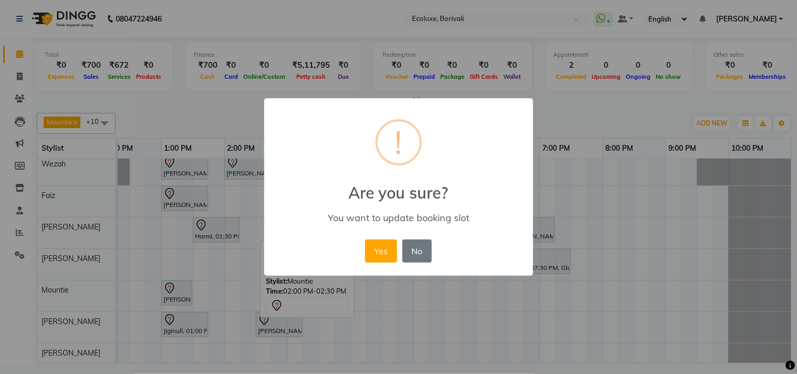
drag, startPoint x: 385, startPoint y: 255, endPoint x: 353, endPoint y: 255, distance: 32.1
click at [384, 255] on button "Yes" at bounding box center [381, 251] width 32 height 23
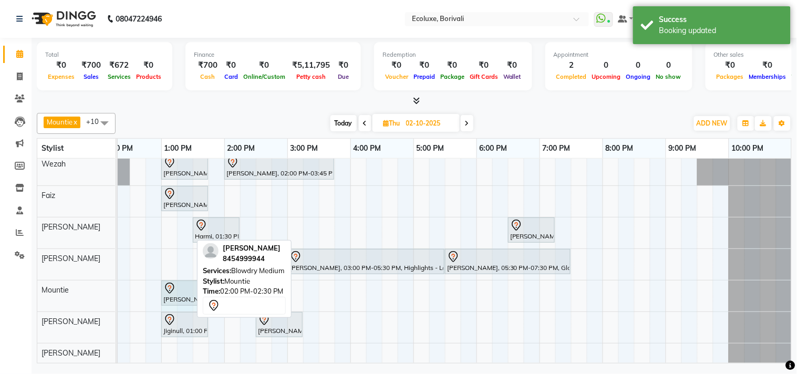
drag, startPoint x: 190, startPoint y: 281, endPoint x: 197, endPoint y: 281, distance: 6.3
click at [197, 281] on div "Mountie x [PERSON_NAME] x [PERSON_NAME] x [PERSON_NAME] x [PERSON_NAME] x [PERS…" at bounding box center [414, 236] width 755 height 255
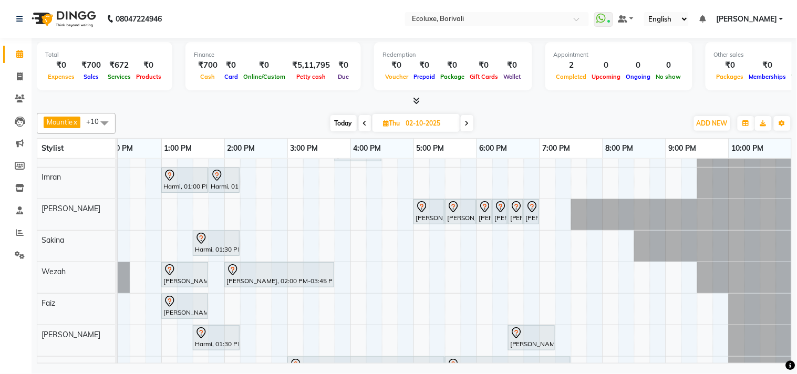
scroll to position [6, 0]
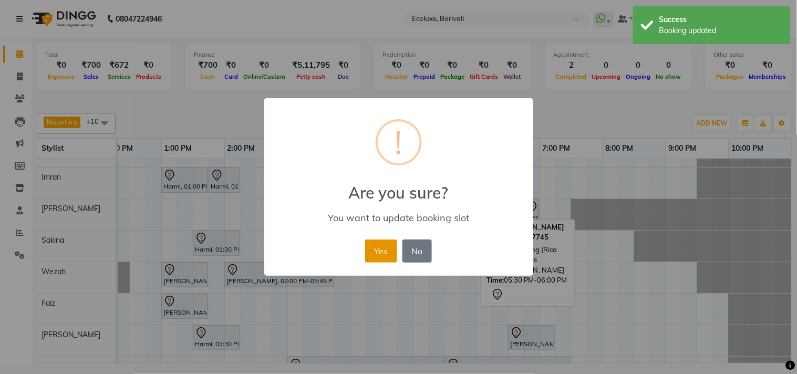
click at [394, 244] on button "Yes" at bounding box center [381, 251] width 32 height 23
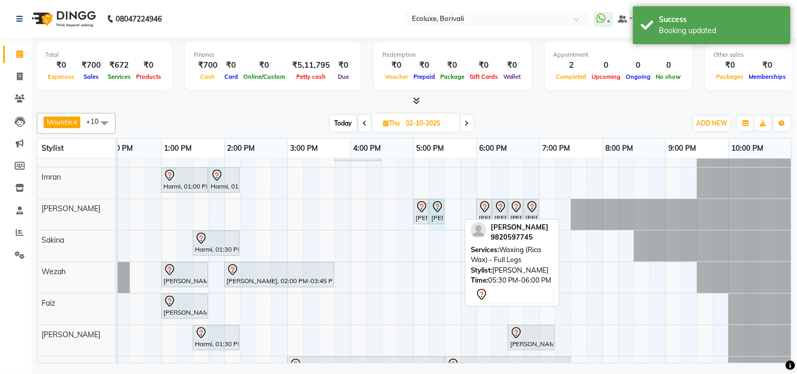
drag, startPoint x: 459, startPoint y: 207, endPoint x: 439, endPoint y: 205, distance: 20.6
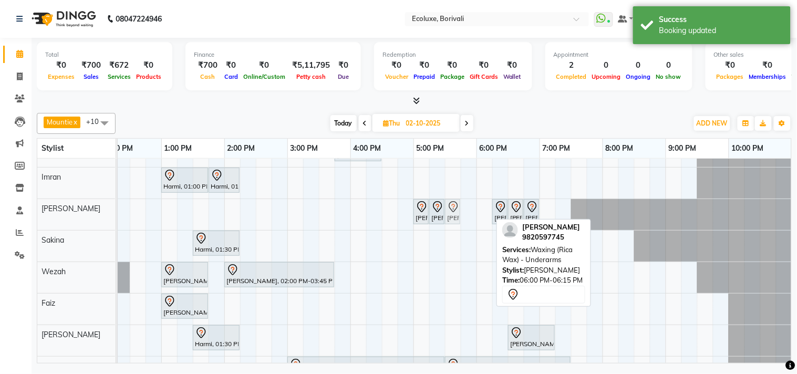
drag, startPoint x: 485, startPoint y: 209, endPoint x: 458, endPoint y: 208, distance: 26.8
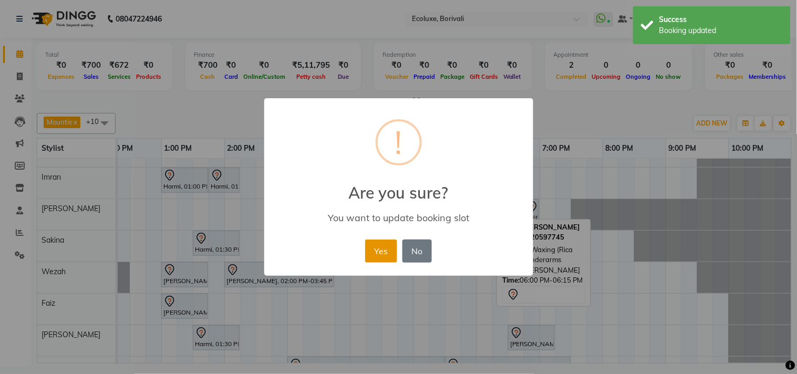
click at [388, 251] on button "Yes" at bounding box center [381, 251] width 32 height 23
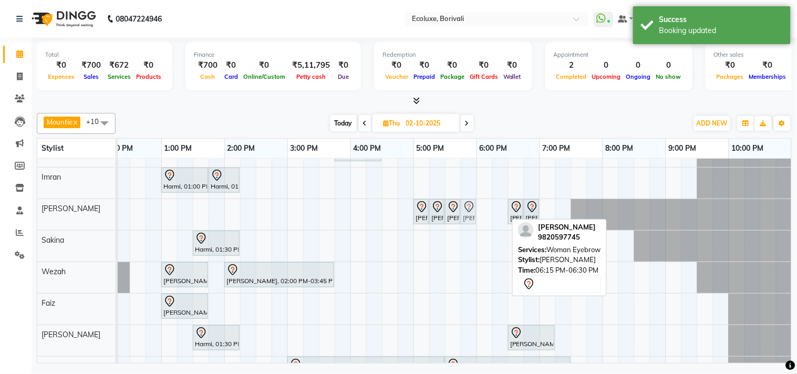
drag, startPoint x: 504, startPoint y: 212, endPoint x: 469, endPoint y: 211, distance: 34.7
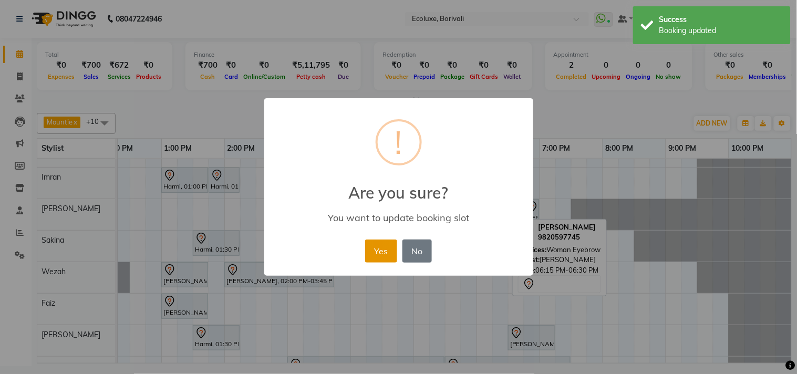
click at [381, 255] on button "Yes" at bounding box center [381, 251] width 32 height 23
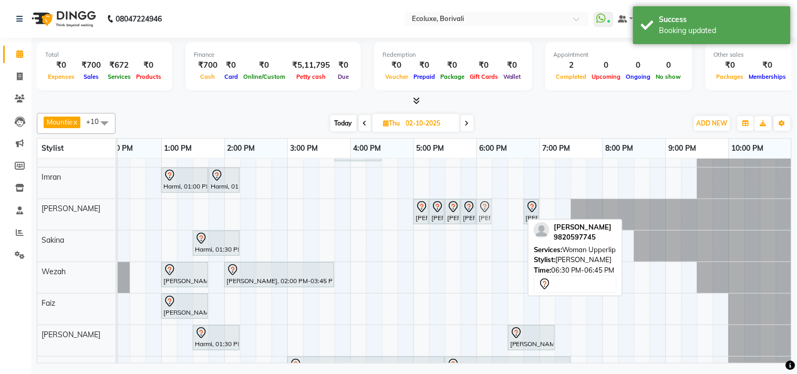
drag, startPoint x: 512, startPoint y: 206, endPoint x: 479, endPoint y: 209, distance: 33.2
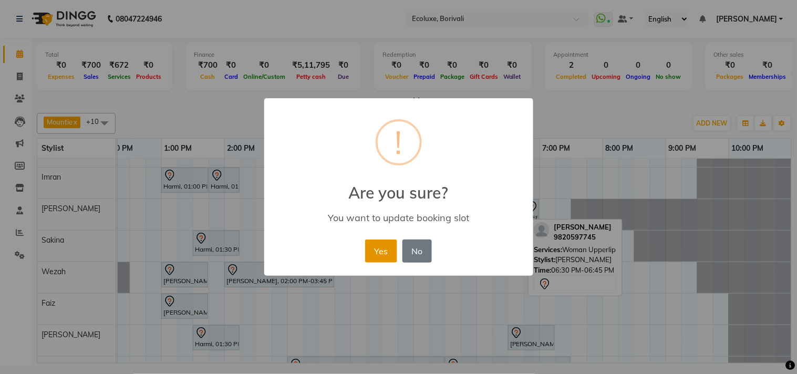
click at [393, 245] on button "Yes" at bounding box center [381, 251] width 32 height 23
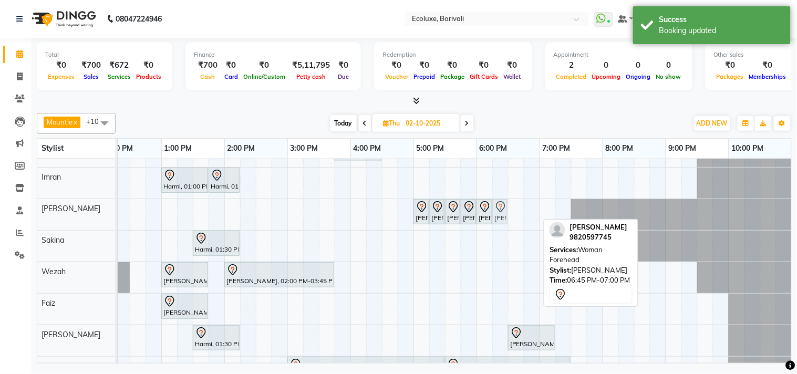
drag, startPoint x: 535, startPoint y: 208, endPoint x: 502, endPoint y: 211, distance: 32.7
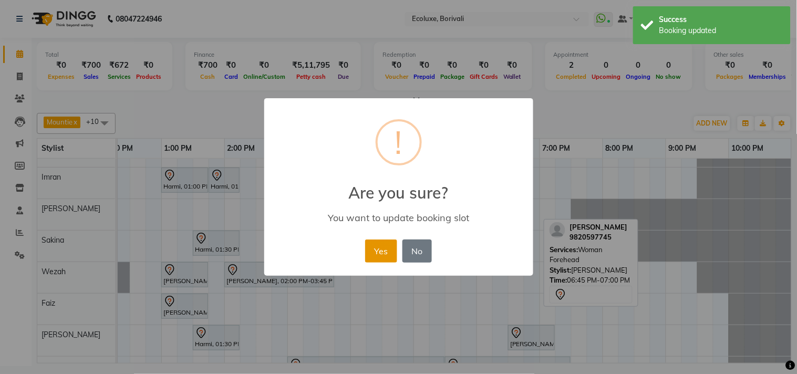
click at [379, 248] on button "Yes" at bounding box center [381, 251] width 32 height 23
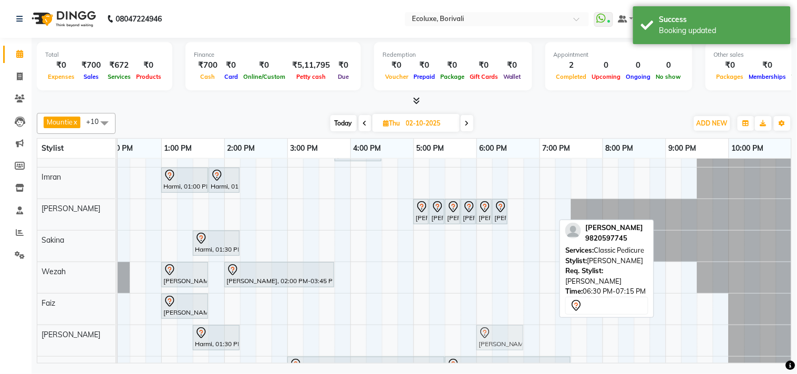
scroll to position [24, 209]
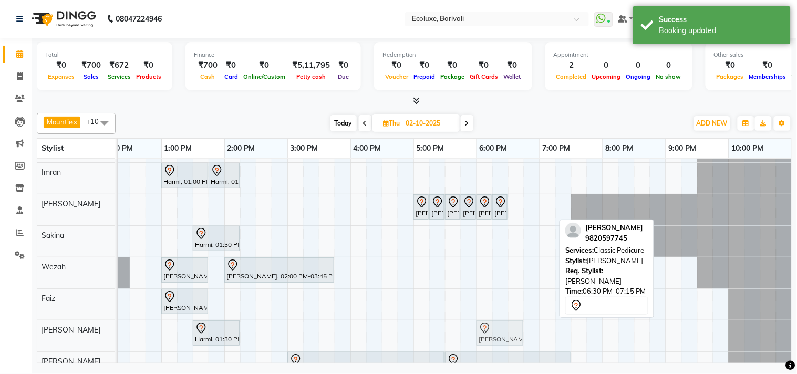
drag, startPoint x: 526, startPoint y: 332, endPoint x: 494, endPoint y: 324, distance: 32.9
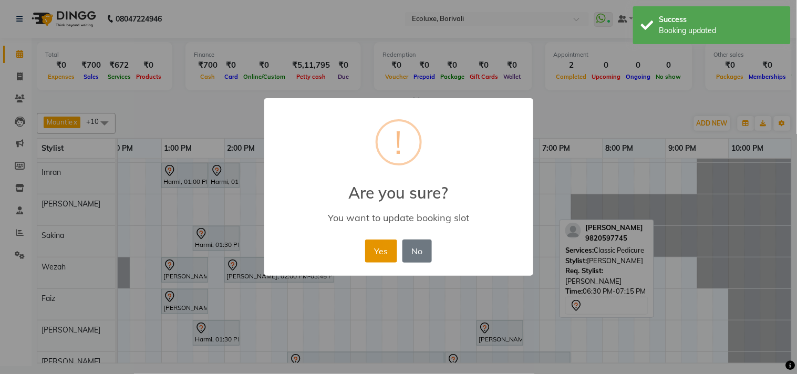
click at [375, 246] on button "Yes" at bounding box center [381, 251] width 32 height 23
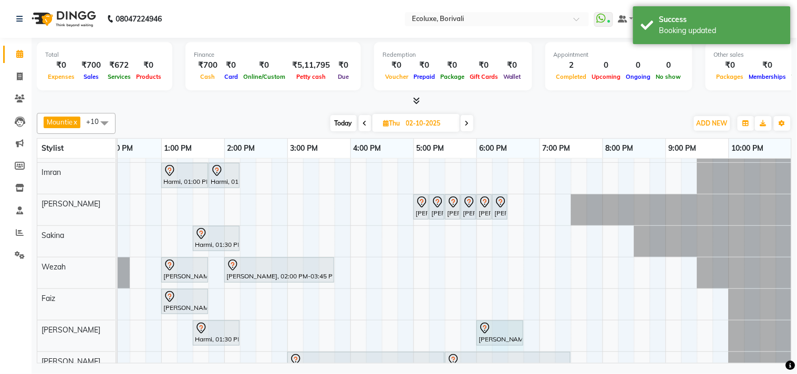
drag, startPoint x: 524, startPoint y: 334, endPoint x: 533, endPoint y: 334, distance: 8.9
click at [533, 334] on div "[PERSON_NAME], 03:45 PM-04:30 PM, Blowdry [GEOGRAPHIC_DATA], 01:00 PM-01:45 PM,…" at bounding box center [350, 298] width 883 height 335
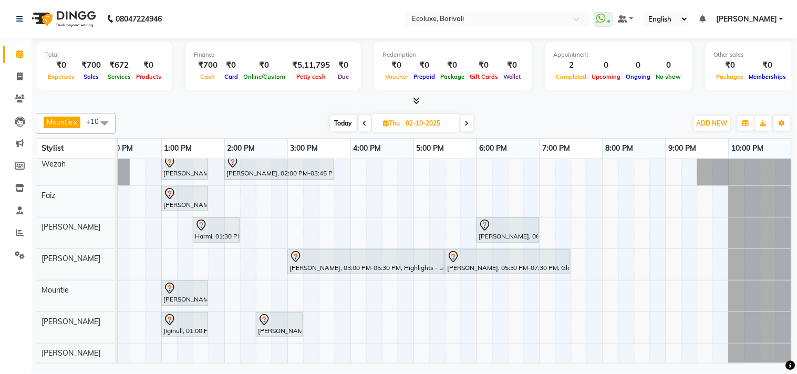
click at [105, 125] on span at bounding box center [104, 123] width 21 height 20
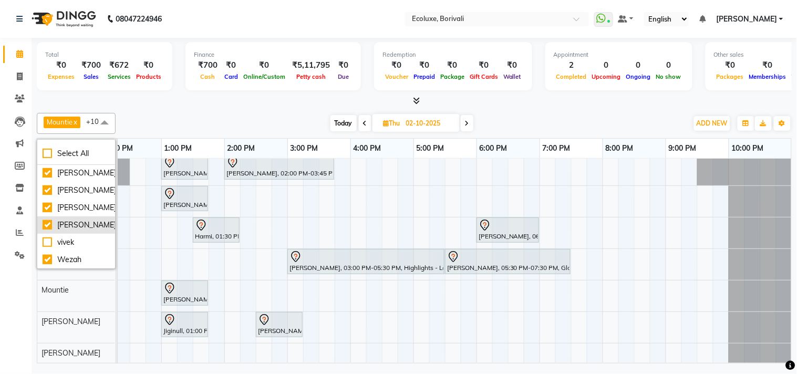
click at [44, 220] on div "[PERSON_NAME]" at bounding box center [76, 225] width 67 height 11
checkbox input "false"
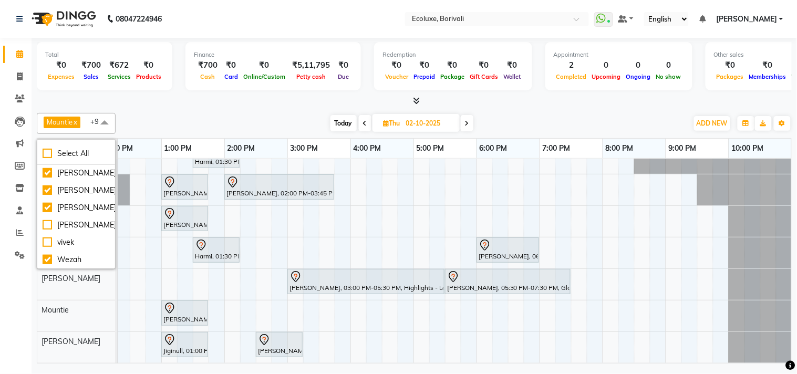
click at [0, 321] on div "Calendar Invoice Clients Leads Marketing Members Inventory Staff Reports Settin…" at bounding box center [71, 194] width 142 height 328
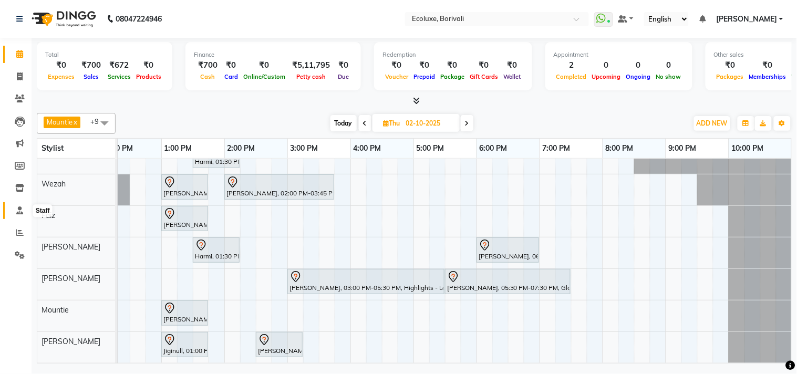
click at [21, 208] on icon at bounding box center [19, 211] width 7 height 8
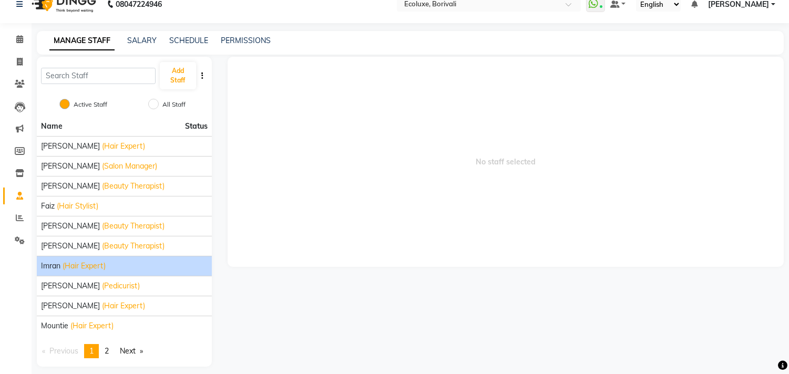
scroll to position [23, 0]
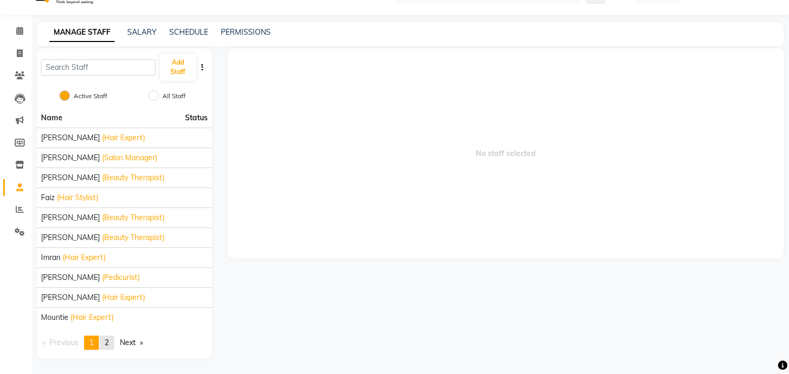
click at [103, 340] on link "page 2" at bounding box center [106, 343] width 15 height 14
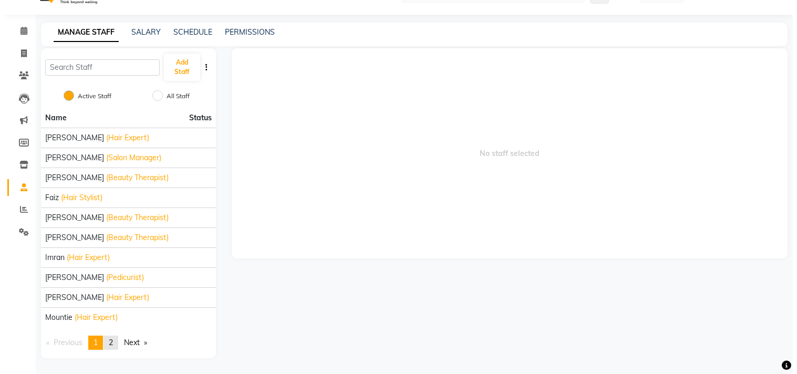
scroll to position [0, 0]
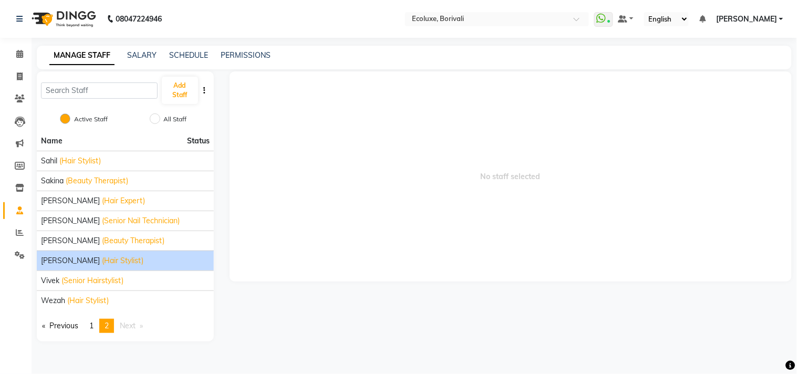
click at [58, 260] on span "[PERSON_NAME]" at bounding box center [70, 260] width 59 height 11
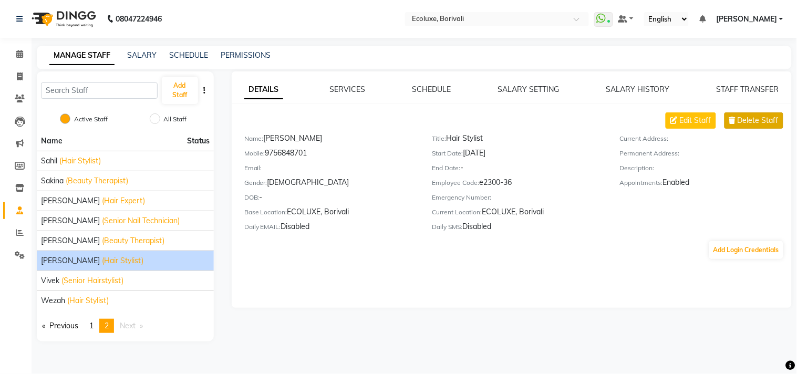
click at [775, 117] on span "Delete Staff" at bounding box center [758, 120] width 41 height 11
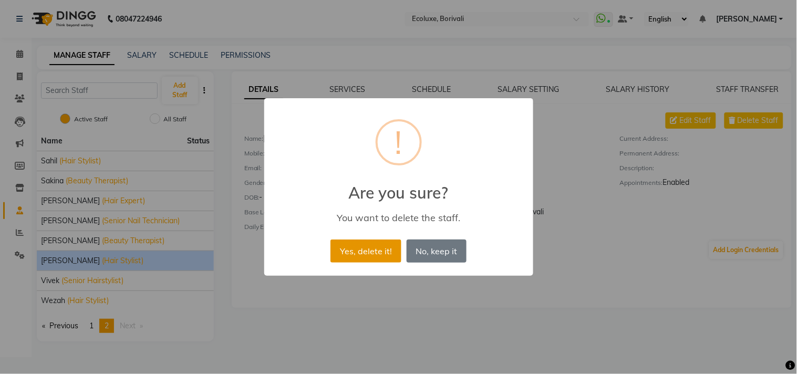
click at [374, 253] on button "Yes, delete it!" at bounding box center [366, 251] width 70 height 23
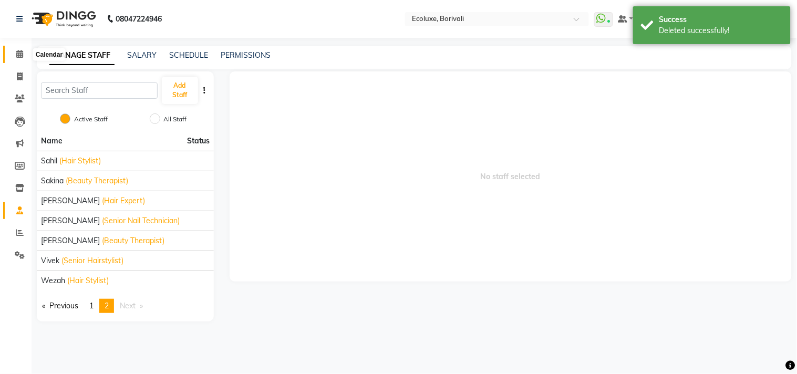
click at [18, 53] on icon at bounding box center [19, 54] width 7 height 8
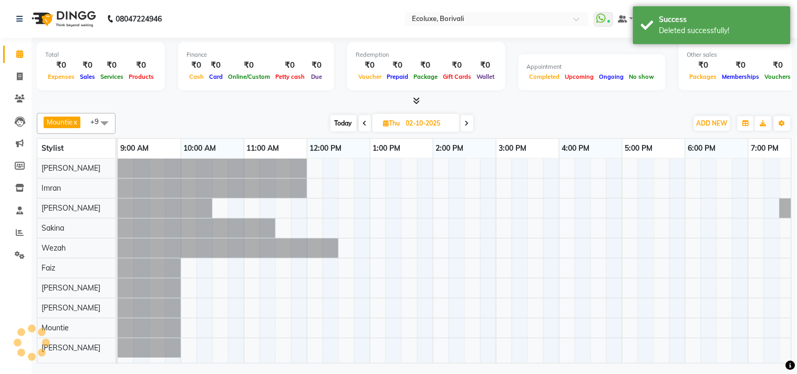
scroll to position [4, 0]
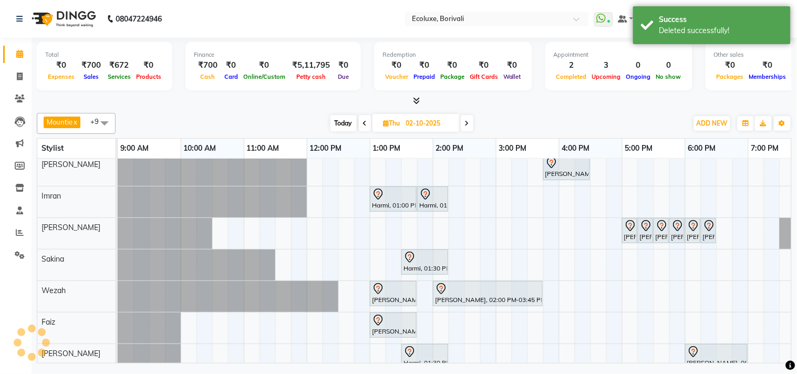
click at [0, 311] on div "Calendar Invoice Clients Leads Marketing Members Inventory Staff Reports Settin…" at bounding box center [71, 194] width 142 height 328
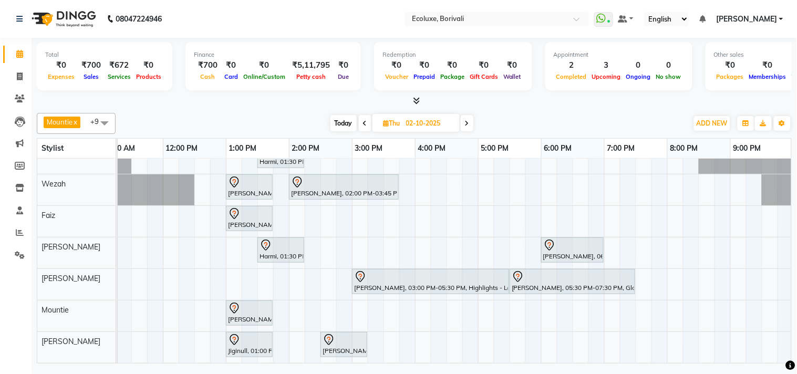
click at [466, 126] on icon at bounding box center [467, 123] width 4 height 6
type input "03-10-2025"
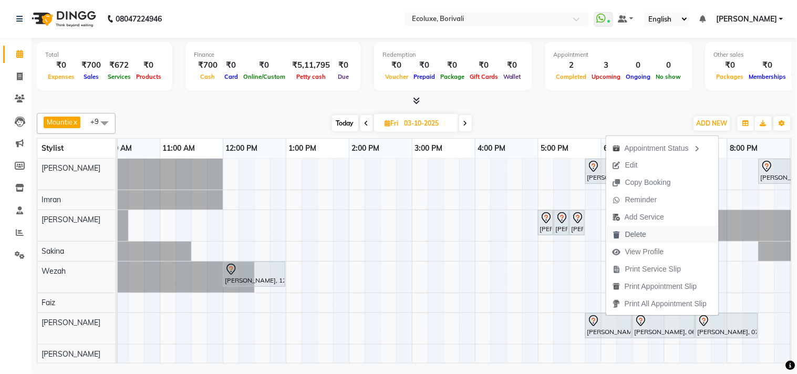
click at [626, 232] on span "Delete" at bounding box center [635, 234] width 21 height 11
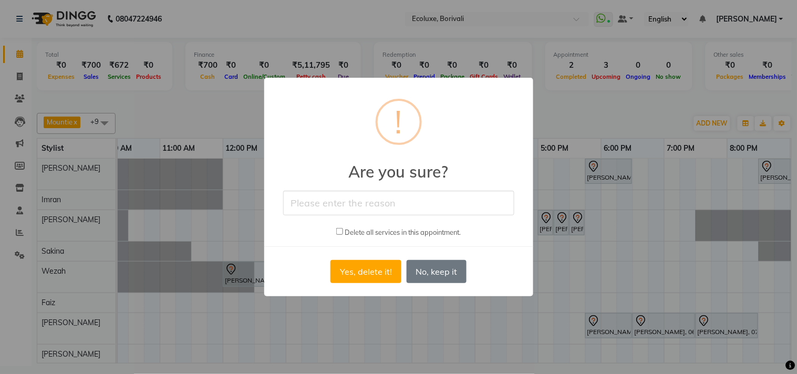
click at [406, 206] on input "text" at bounding box center [398, 203] width 231 height 25
type input "ca"
click at [368, 265] on button "Yes, delete it!" at bounding box center [366, 271] width 70 height 23
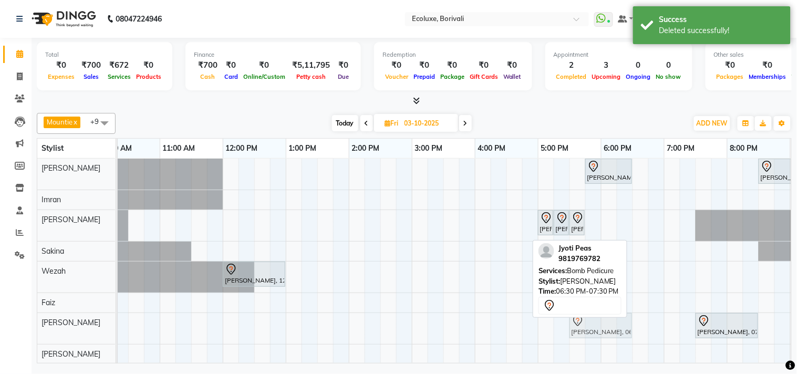
drag, startPoint x: 661, startPoint y: 327, endPoint x: 593, endPoint y: 327, distance: 67.8
click at [34, 327] on div "[PERSON_NAME], 06:30 PM-07:30 PM, Bomb Pedicure Jyoti Peas, 07:30 PM-08:30 PM, …" at bounding box center [34, 328] width 0 height 31
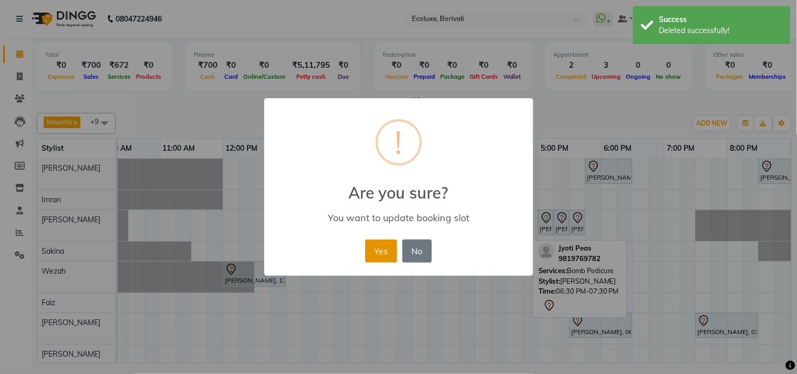
click at [367, 251] on button "Yes" at bounding box center [381, 251] width 32 height 23
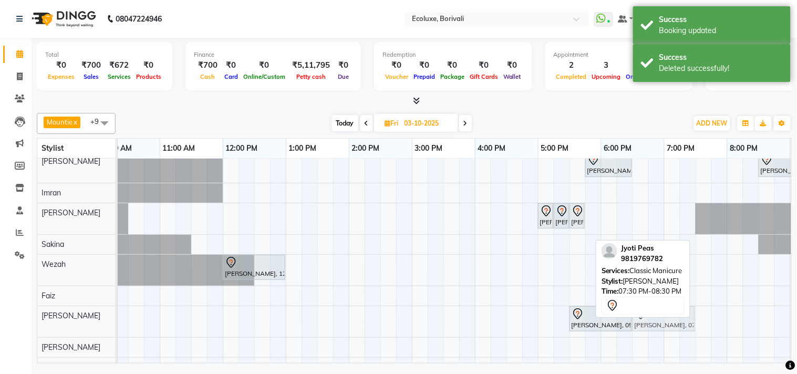
drag, startPoint x: 734, startPoint y: 330, endPoint x: 672, endPoint y: 316, distance: 64.0
click at [674, 332] on div "Jyoti Peas, 05:45 PM-06:30 PM, Classic Medium Hairwash [PERSON_NAME] EN, 08:30 …" at bounding box center [475, 274] width 883 height 245
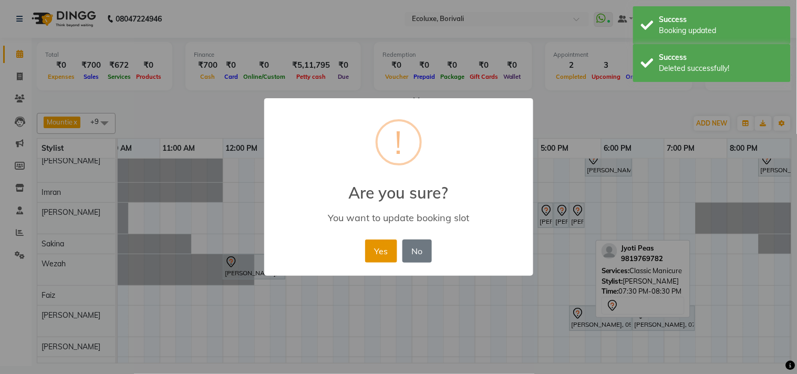
click at [375, 246] on button "Yes" at bounding box center [381, 251] width 32 height 23
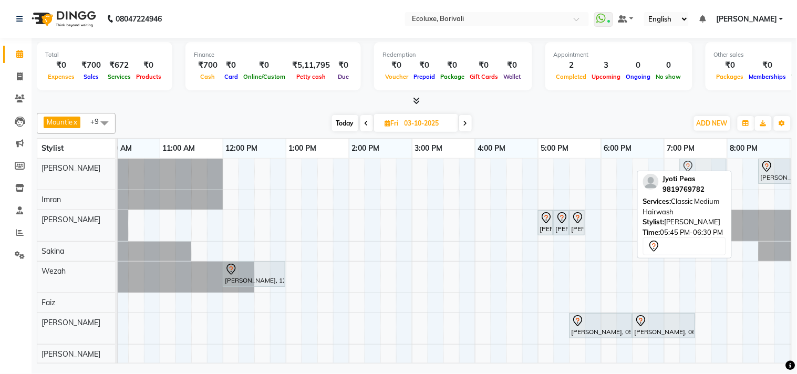
drag, startPoint x: 608, startPoint y: 171, endPoint x: 704, endPoint y: 172, distance: 96.7
click at [704, 172] on div "Mountie x [PERSON_NAME] x [PERSON_NAME] x [PERSON_NAME] x [PERSON_NAME] x Wezah…" at bounding box center [414, 236] width 755 height 255
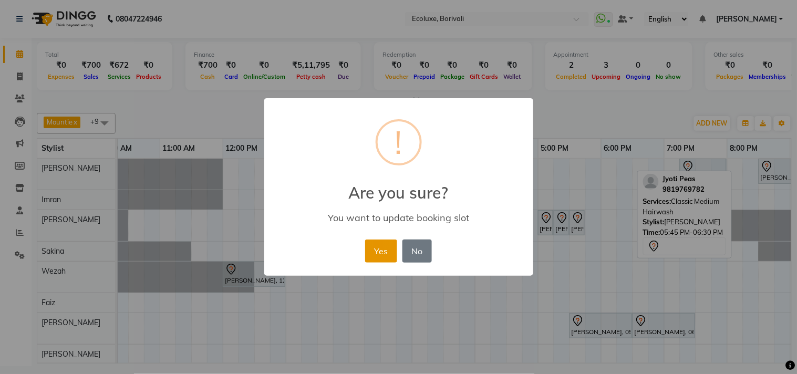
click at [387, 249] on button "Yes" at bounding box center [381, 251] width 32 height 23
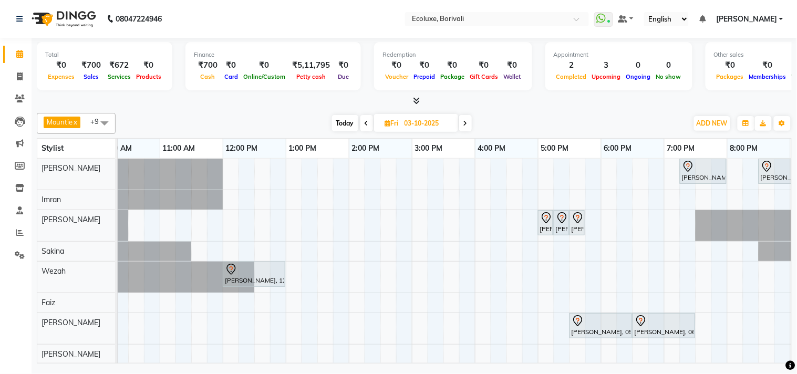
click at [342, 118] on span "Today" at bounding box center [345, 123] width 26 height 16
type input "01-10-2025"
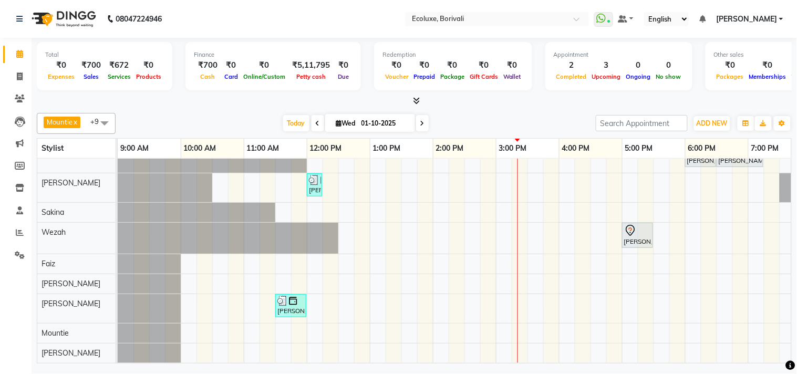
scroll to position [0, 0]
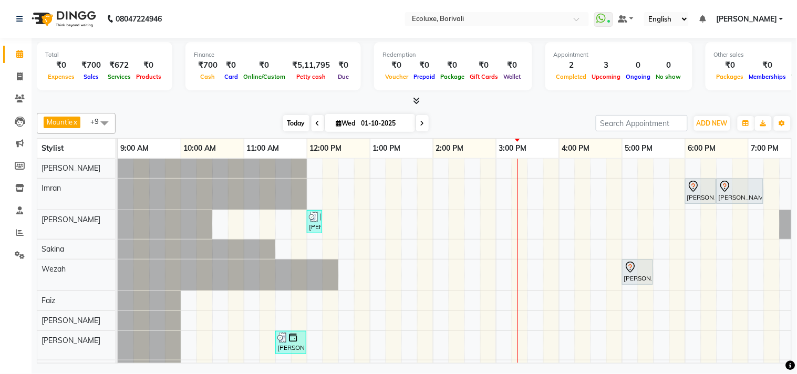
click at [297, 120] on span "Today" at bounding box center [296, 123] width 26 height 16
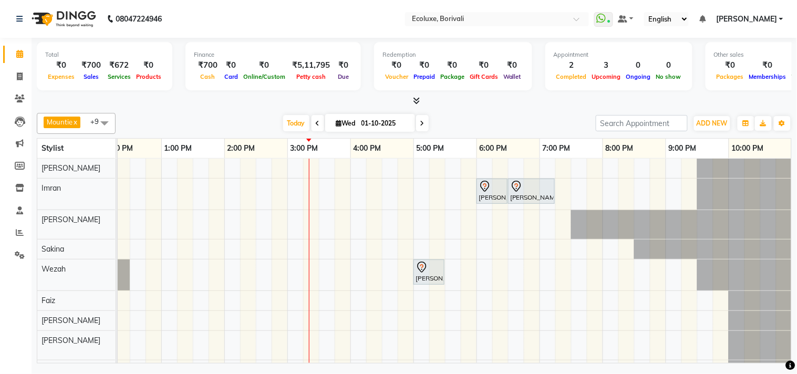
click at [230, 116] on div "[DATE] [DATE]" at bounding box center [356, 124] width 470 height 16
